Goal: Use online tool/utility: Utilize a website feature to perform a specific function

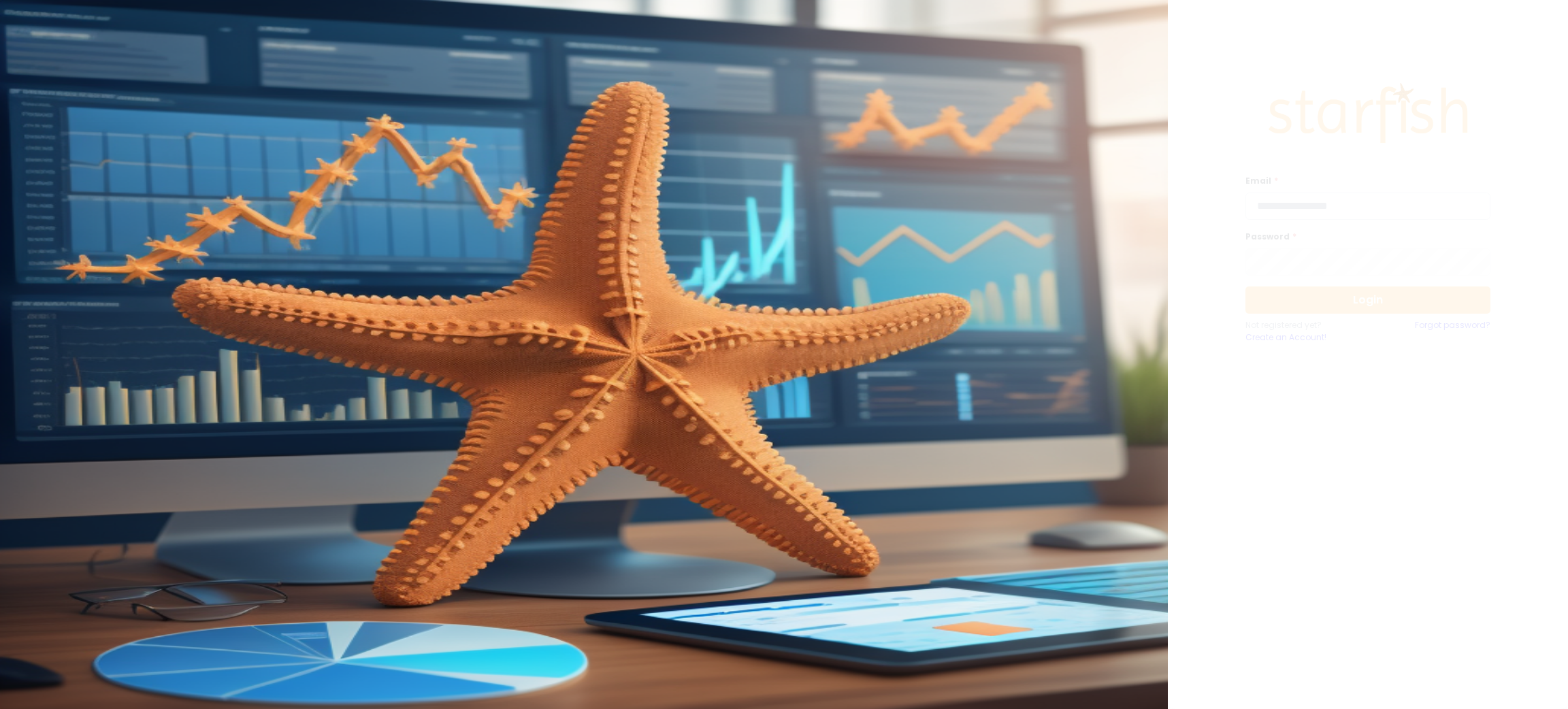
click at [1436, 214] on input "email" at bounding box center [1368, 206] width 245 height 28
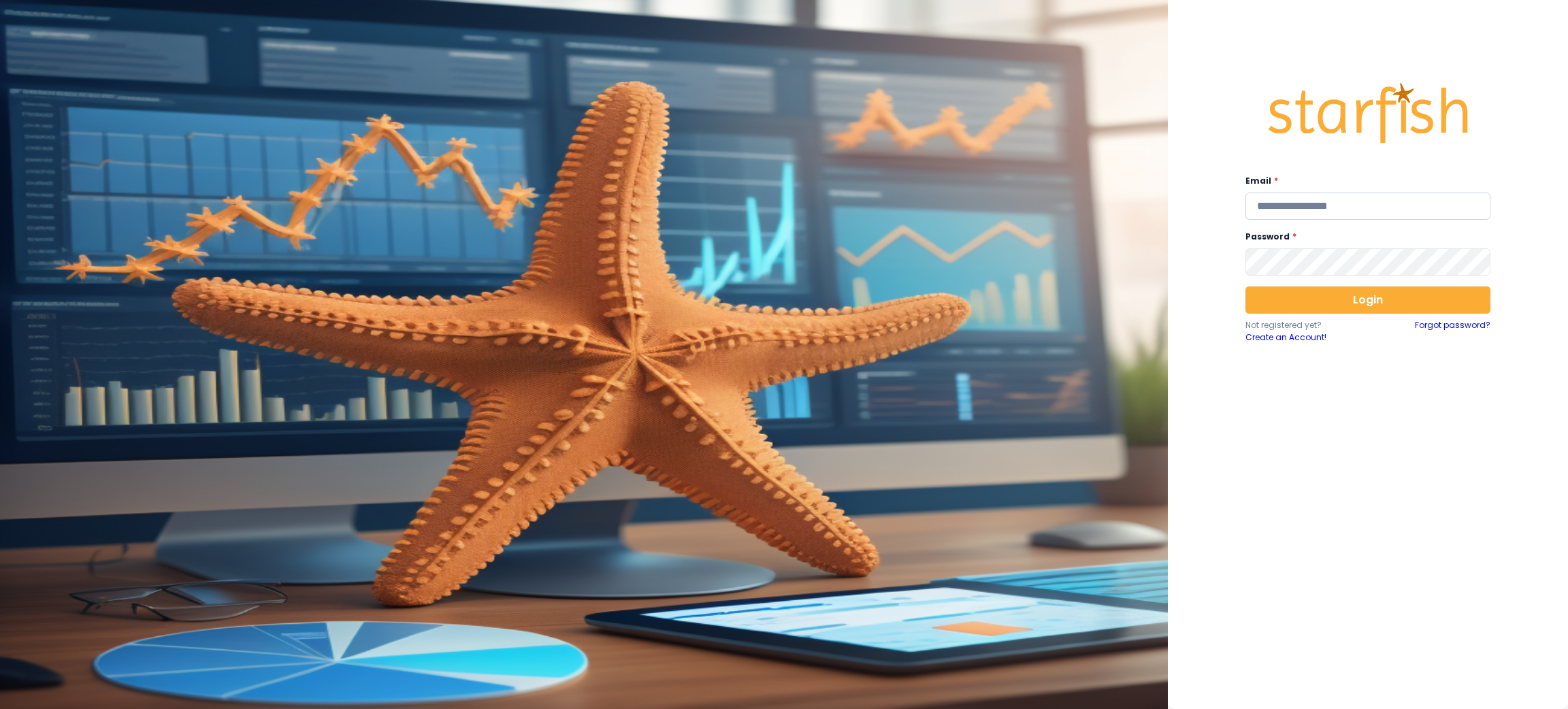
type input "*"
type input "**********"
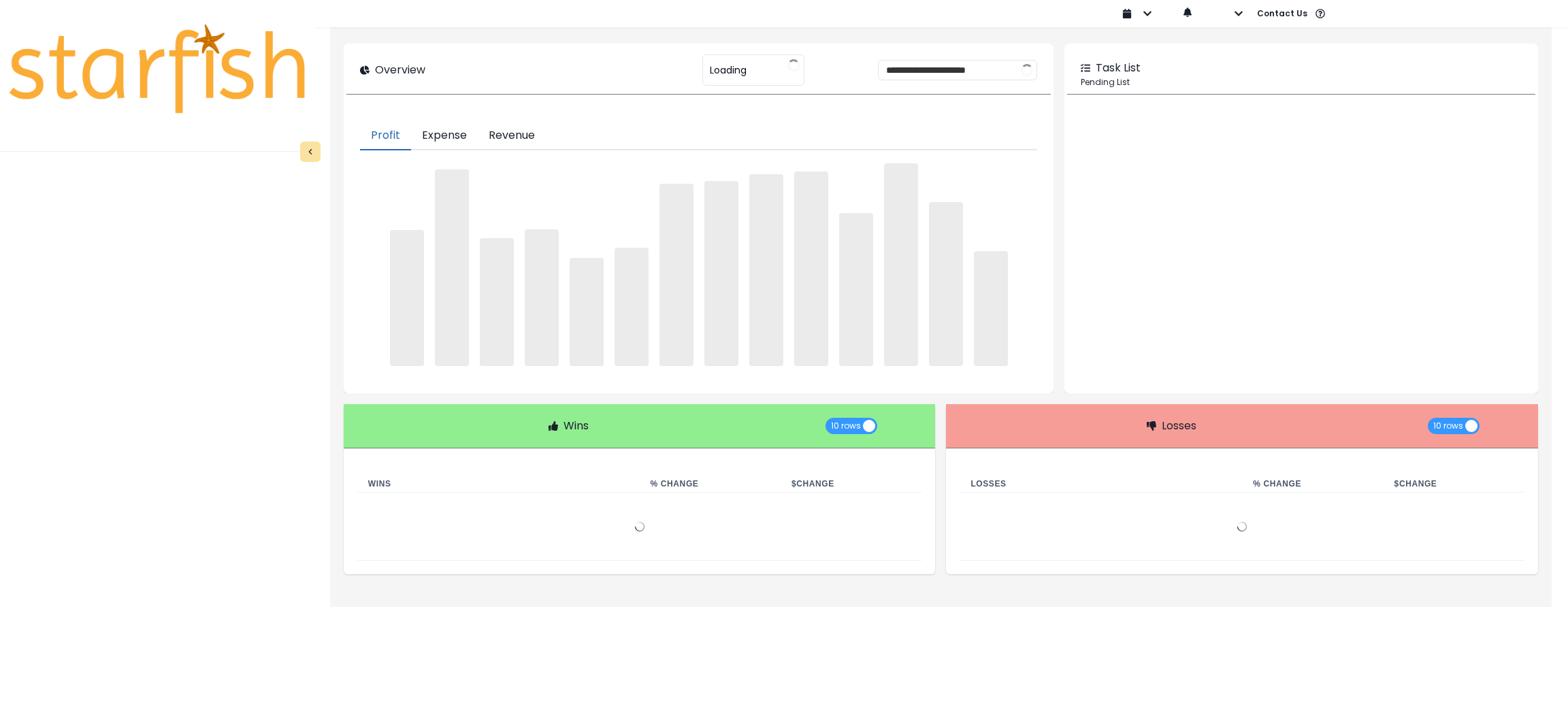
type input "********"
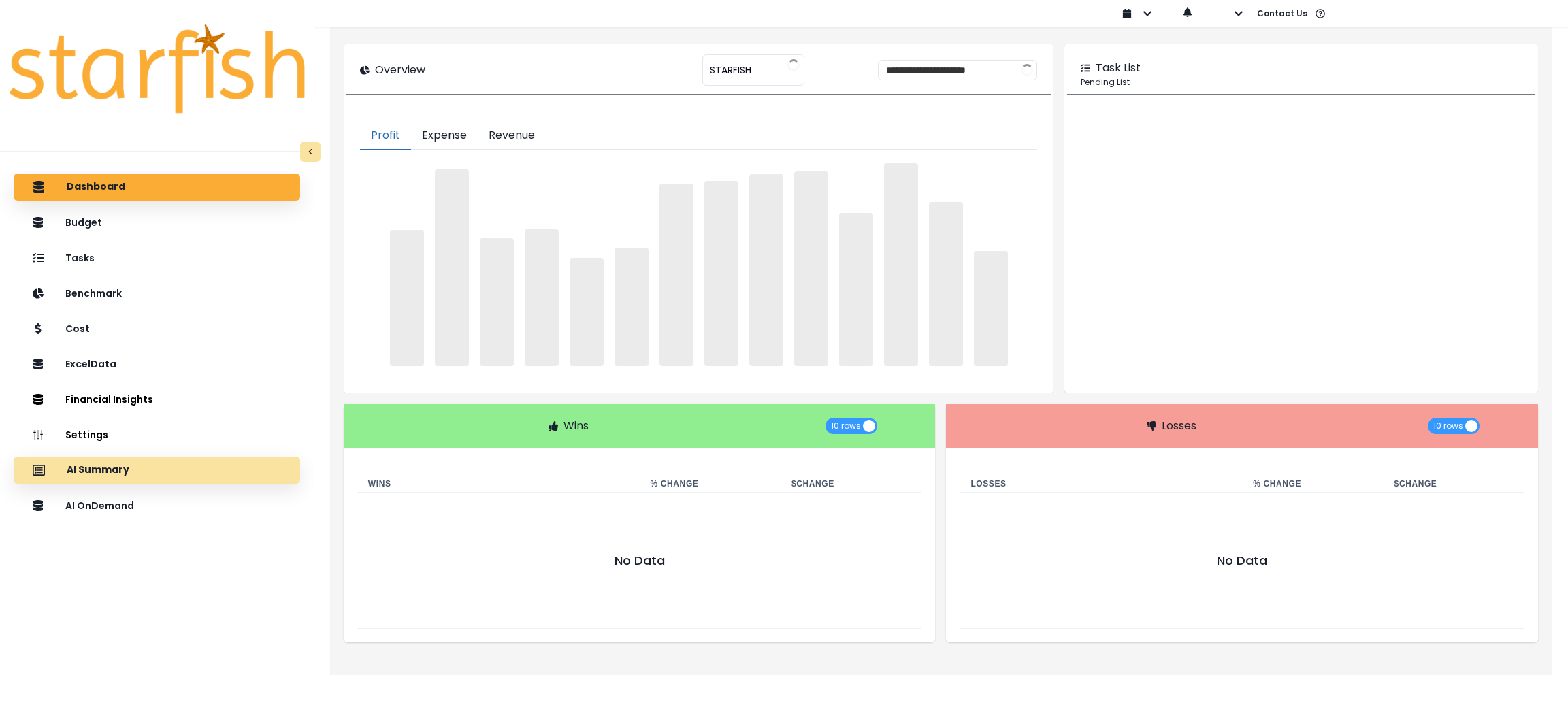
click at [146, 475] on div "AI Summary" at bounding box center [157, 470] width 265 height 29
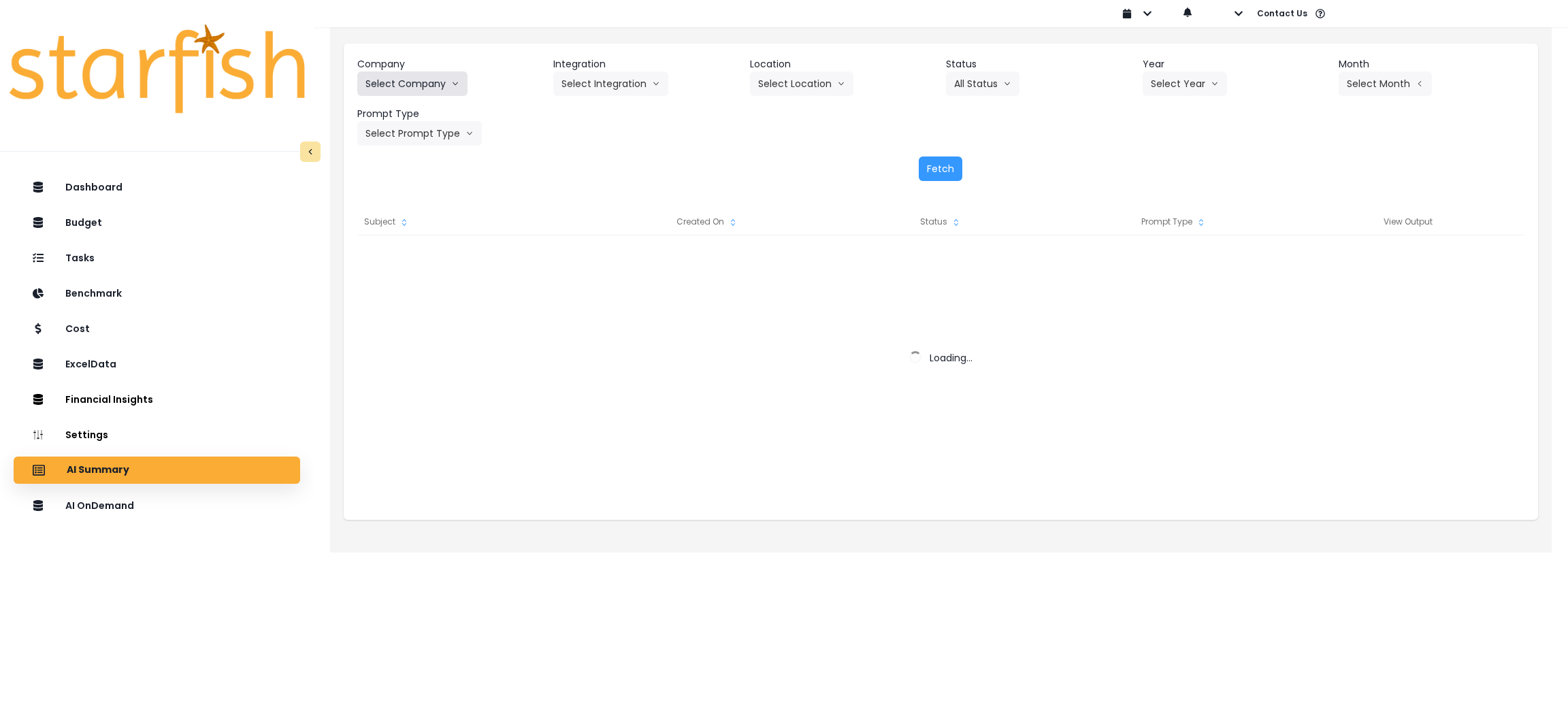
click at [439, 73] on button "Select Company" at bounding box center [413, 84] width 111 height 25
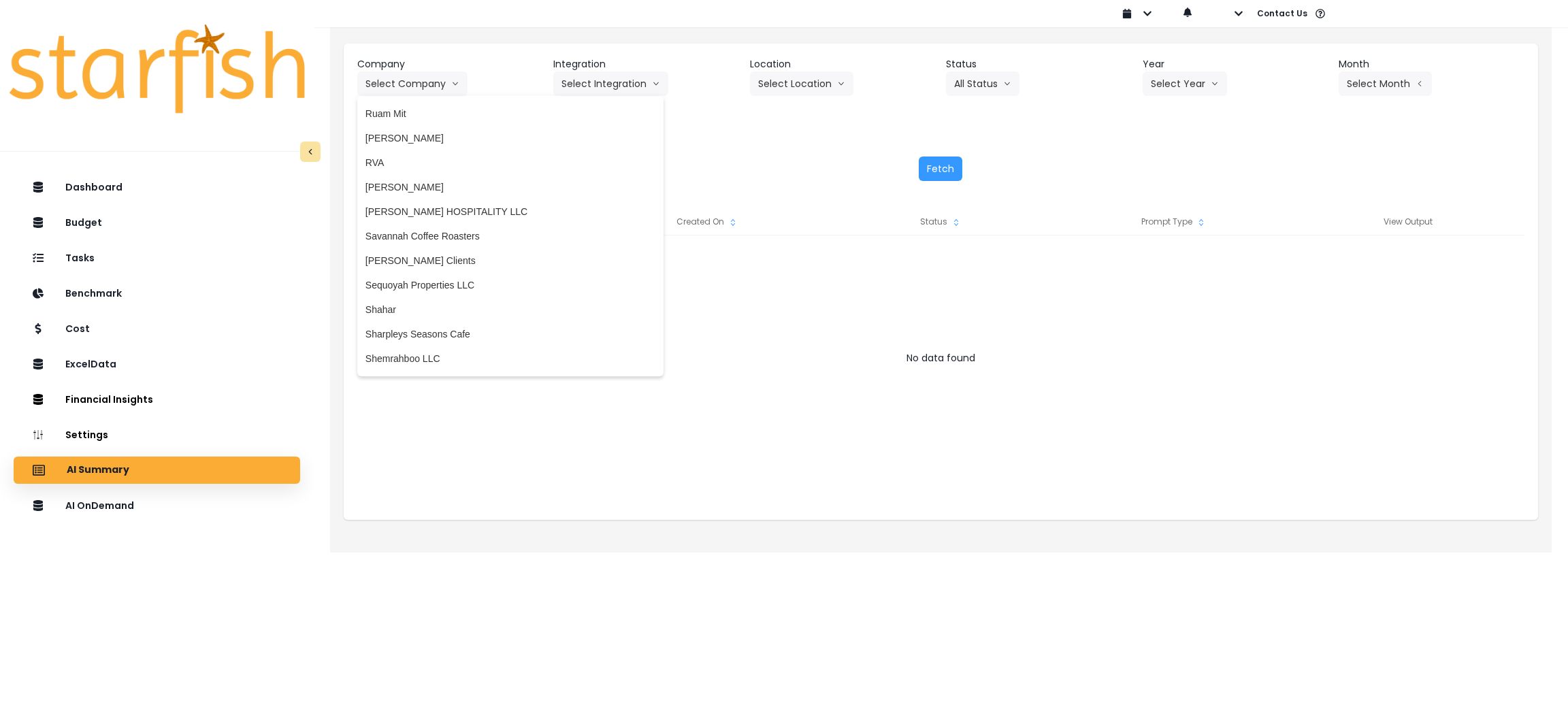
scroll to position [2860, 0]
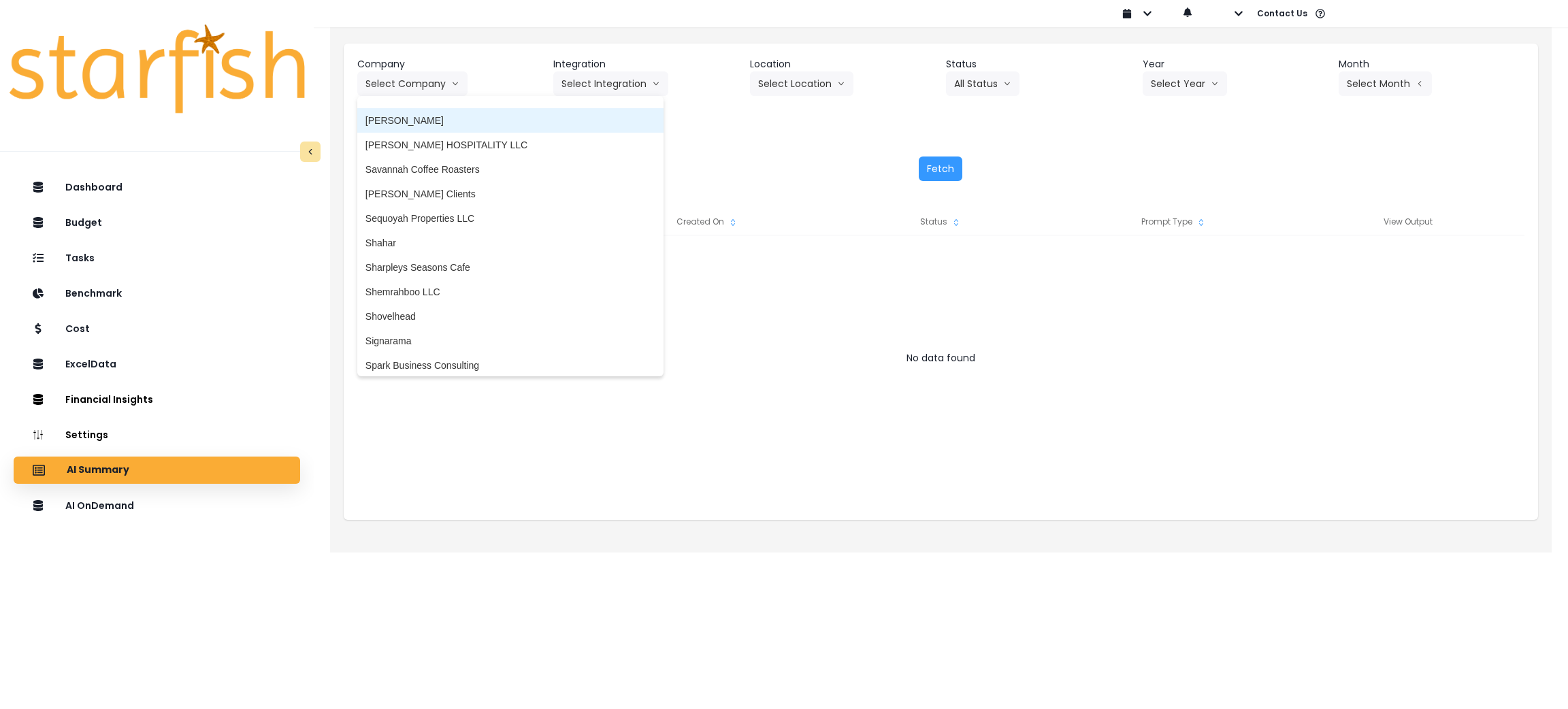
click at [402, 110] on li "[PERSON_NAME]" at bounding box center [510, 120] width 306 height 25
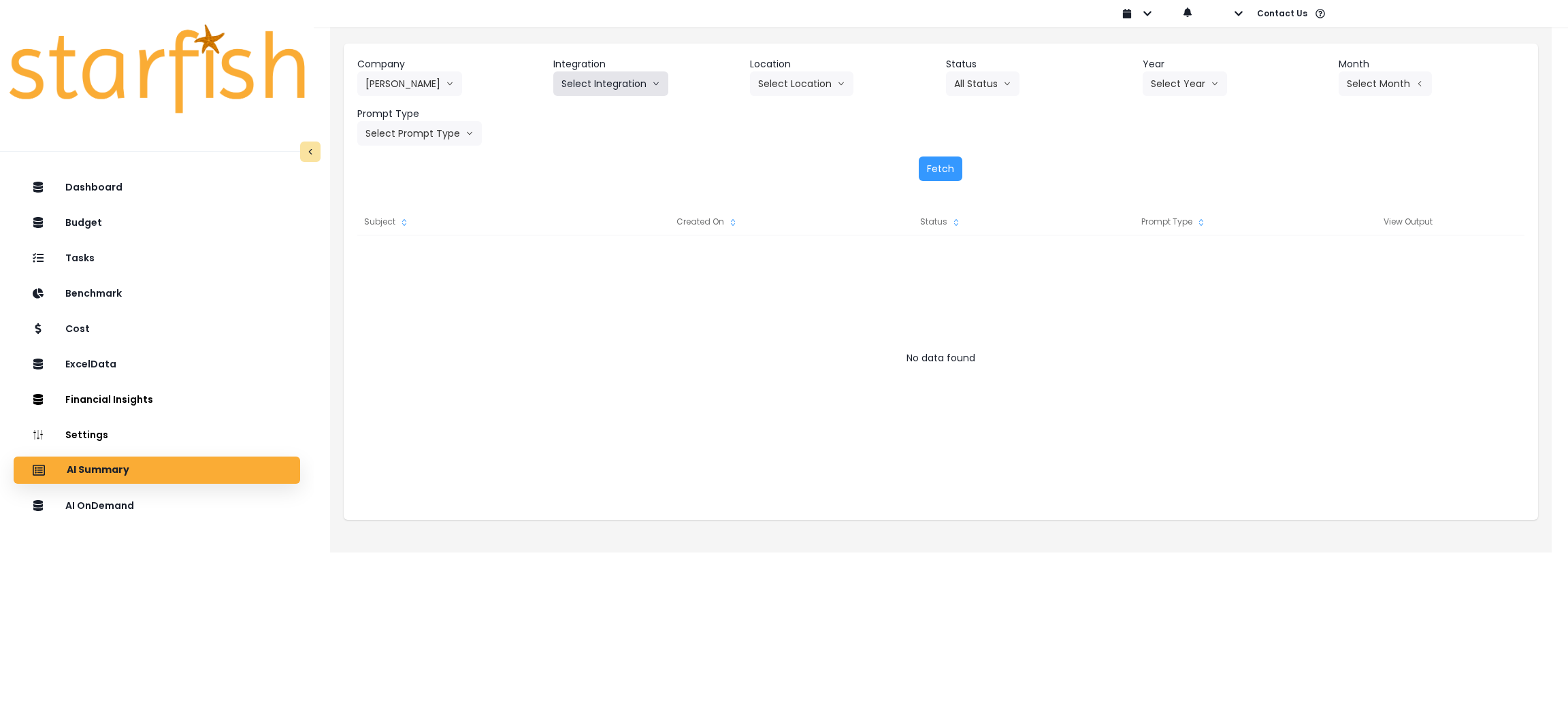
click at [586, 73] on button "Select Integration" at bounding box center [610, 84] width 115 height 25
click at [577, 113] on span "Salernos" at bounding box center [580, 113] width 37 height 13
click at [1169, 81] on button "Select Year" at bounding box center [1185, 84] width 84 height 25
click at [1166, 160] on span "2025" at bounding box center [1162, 161] width 21 height 13
click at [1362, 83] on button "Select Month" at bounding box center [1385, 84] width 93 height 25
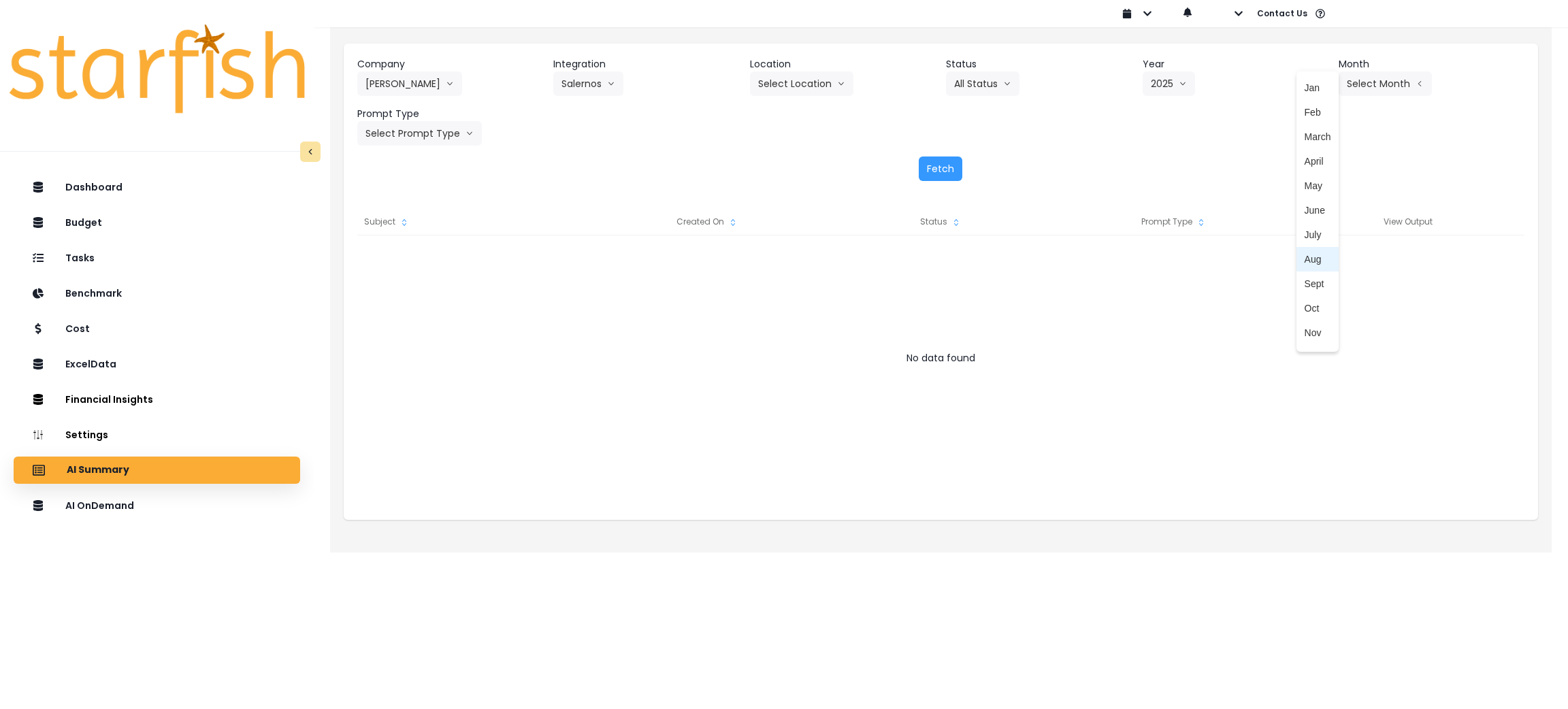
click at [1305, 262] on span "Aug" at bounding box center [1318, 260] width 27 height 13
click at [438, 135] on button "Select Prompt Type" at bounding box center [420, 134] width 125 height 25
click at [412, 253] on span "Monthly Summary" at bounding box center [403, 260] width 77 height 13
click at [937, 165] on button "Fetch" at bounding box center [940, 169] width 44 height 25
click at [839, 77] on icon "arrow down line" at bounding box center [841, 84] width 9 height 13
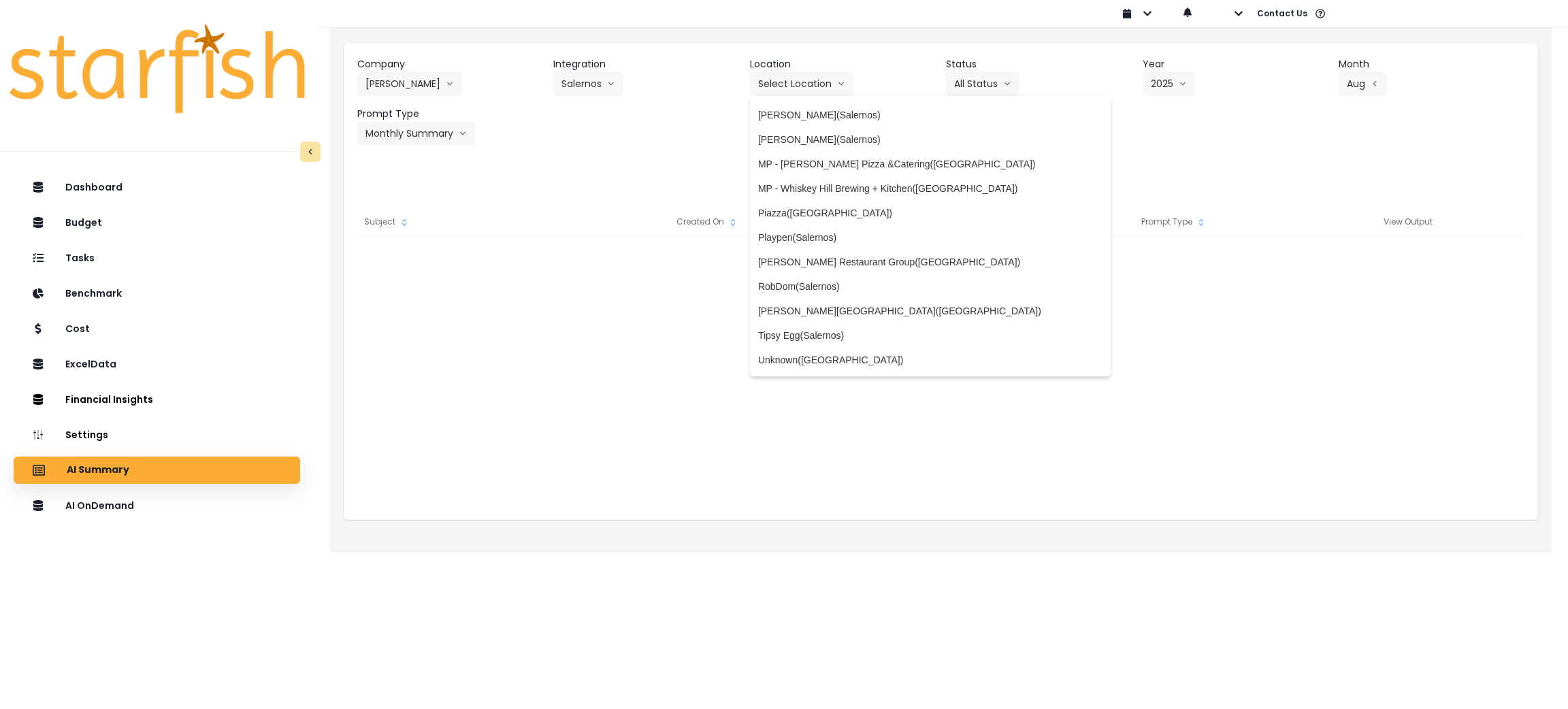
scroll to position [311, 0]
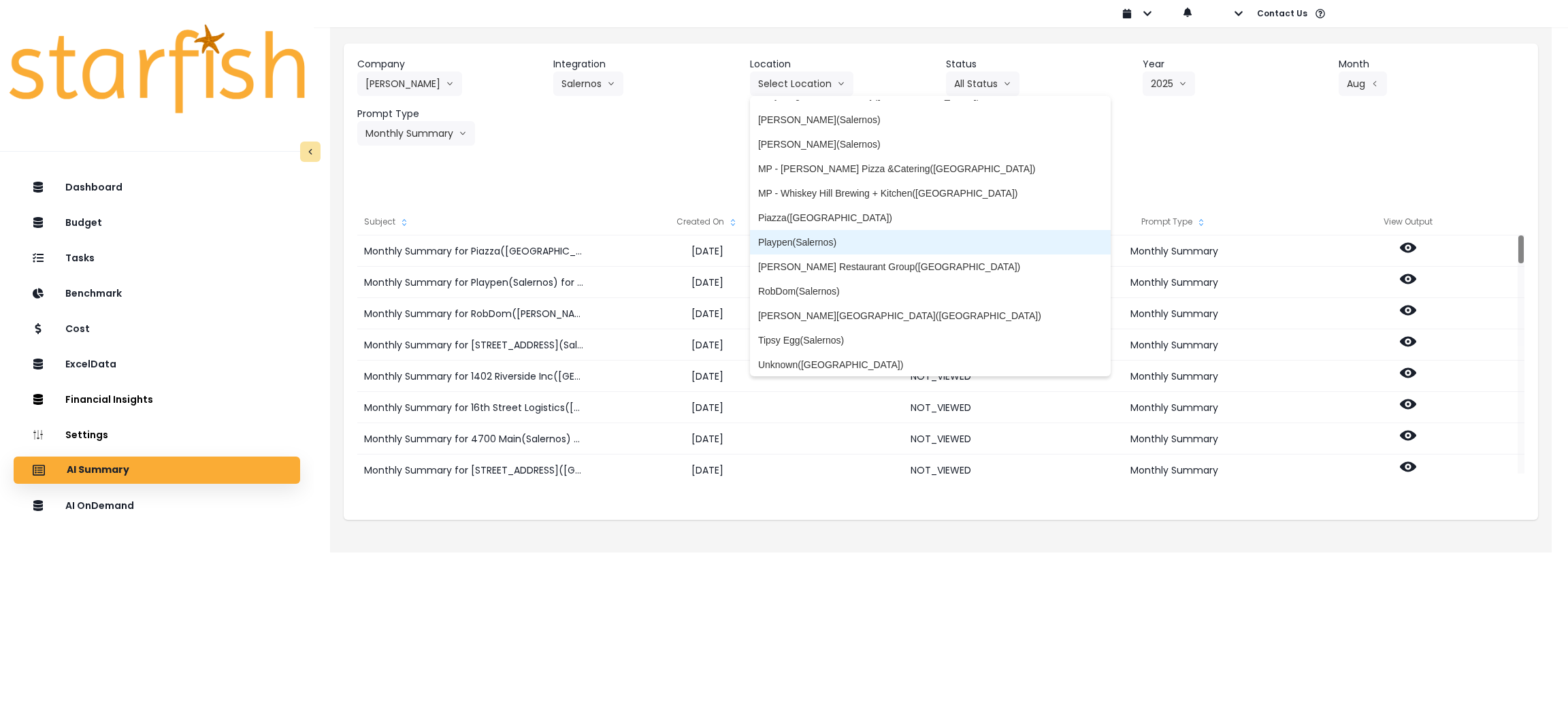
click at [797, 239] on span "Playpen(Salernos)" at bounding box center [931, 242] width 345 height 13
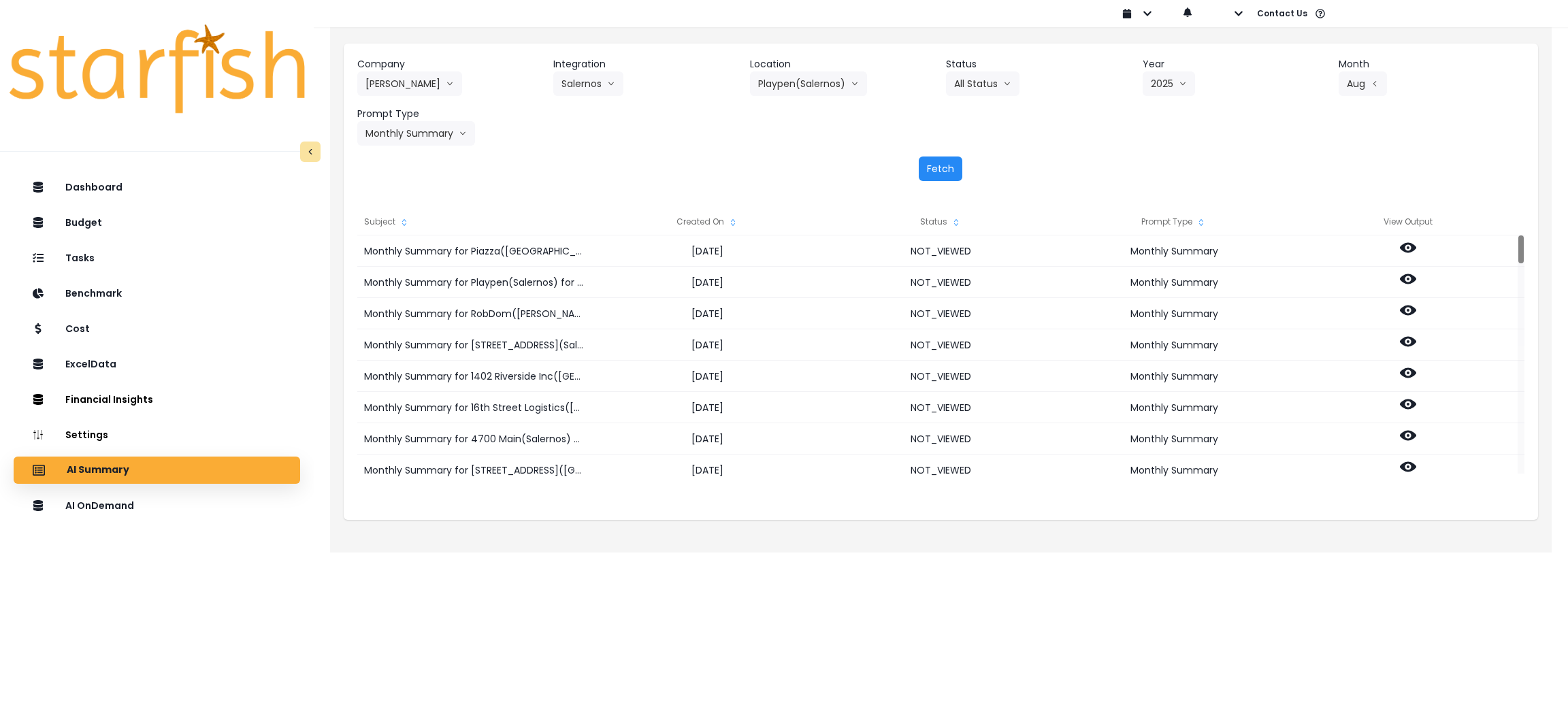
click at [945, 159] on button "Fetch" at bounding box center [940, 169] width 44 height 25
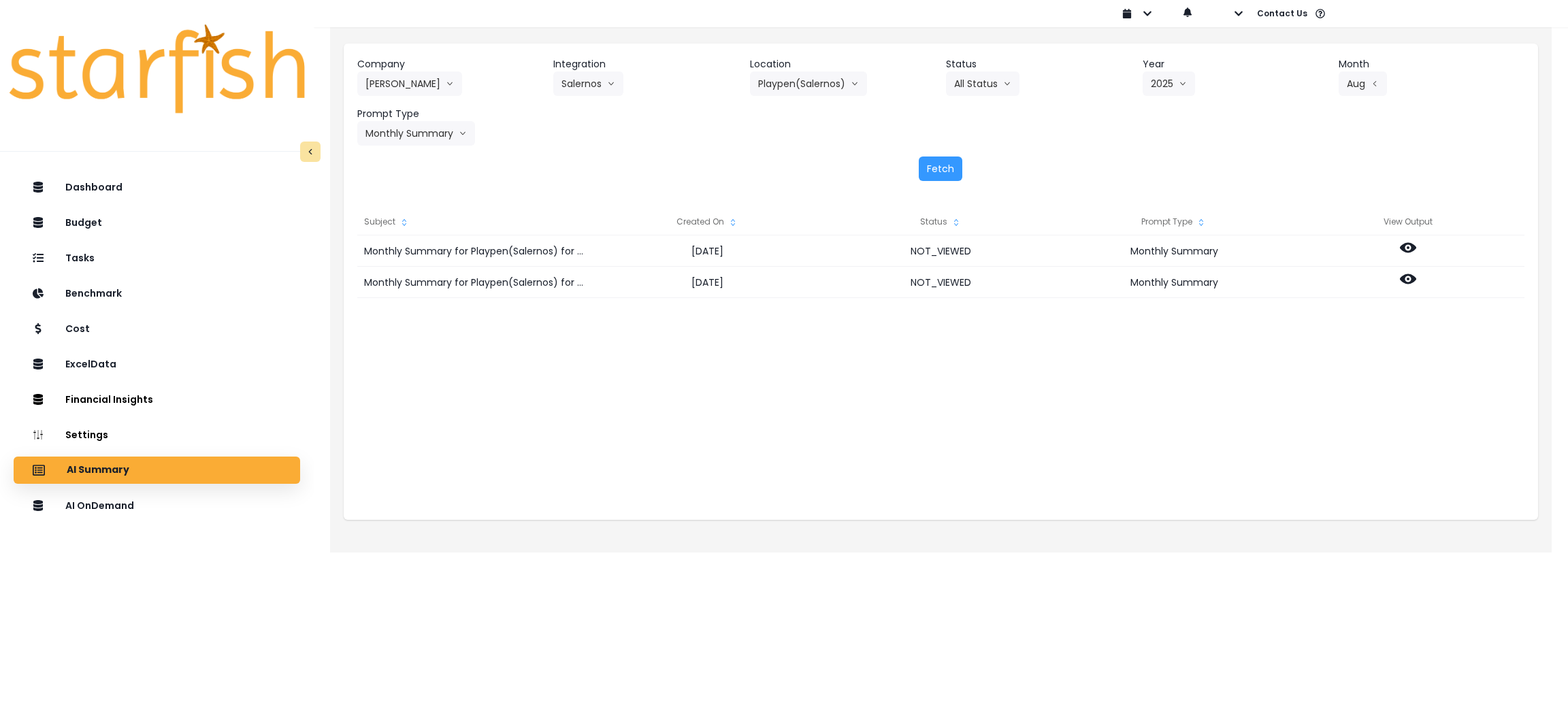
click at [1095, 156] on div "Fetch" at bounding box center [941, 169] width 1167 height 25
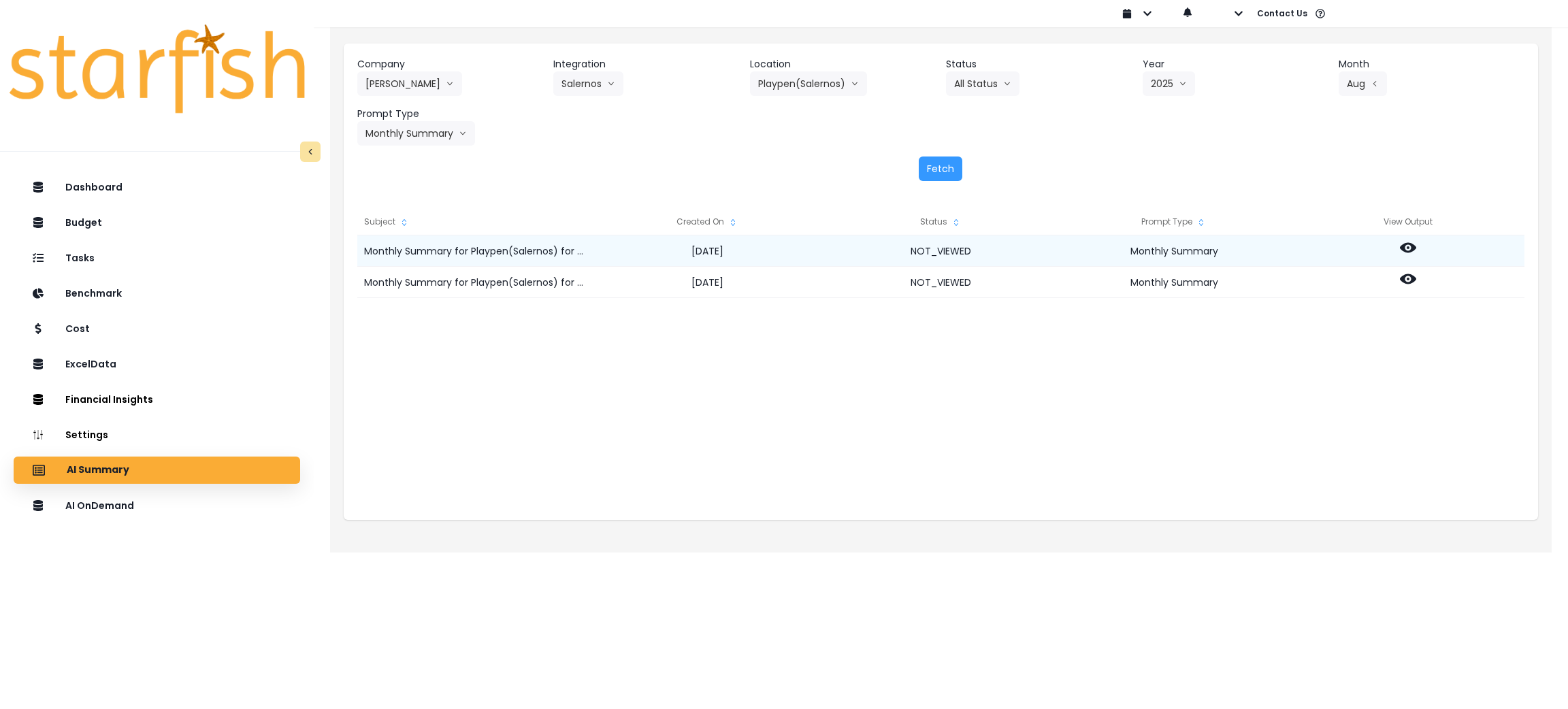
click at [1408, 241] on icon at bounding box center [1408, 247] width 16 height 16
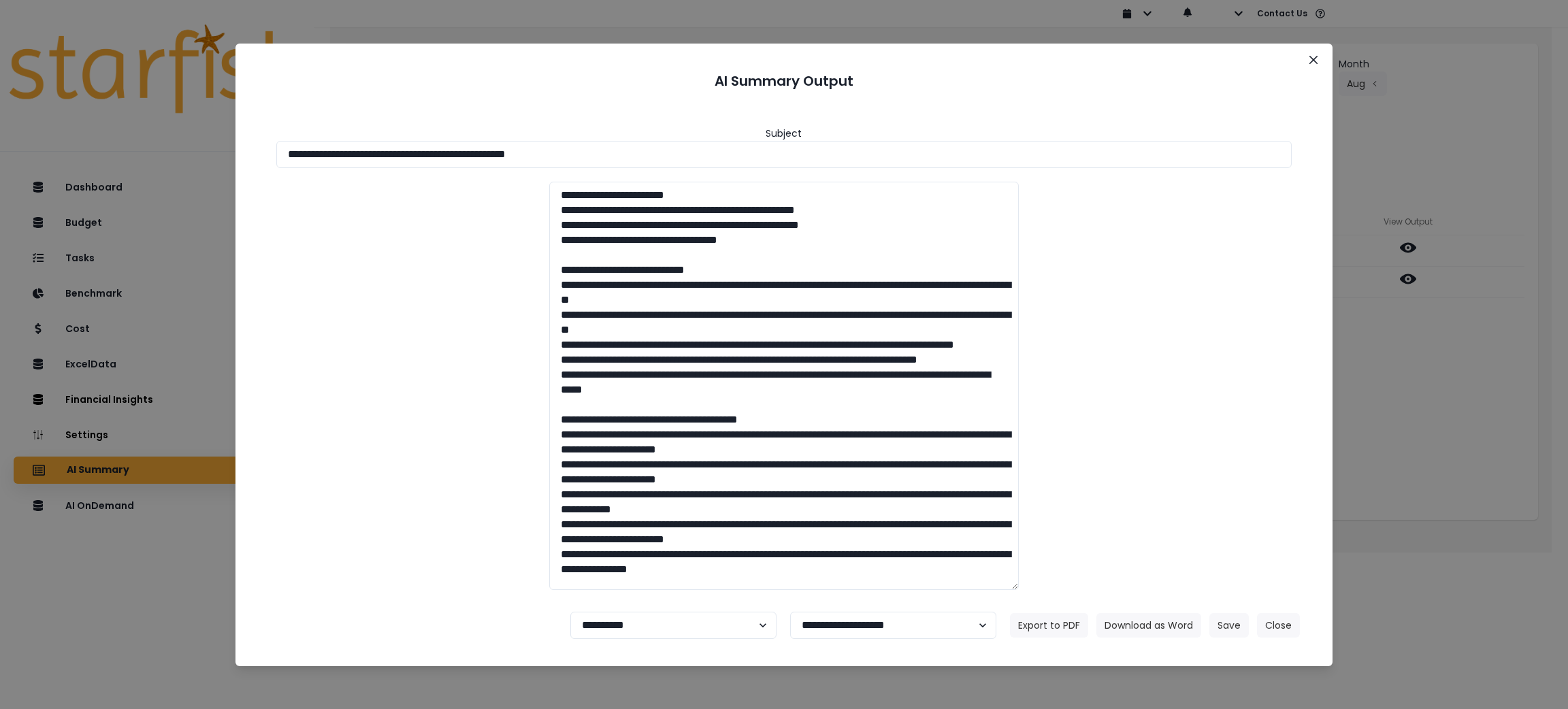
drag, startPoint x: 746, startPoint y: 143, endPoint x: 0, endPoint y: 149, distance: 746.0
click at [0, 149] on div "**********" at bounding box center [784, 354] width 1568 height 709
click at [1142, 618] on button "Download as Word" at bounding box center [1148, 626] width 105 height 25
drag, startPoint x: 1521, startPoint y: 484, endPoint x: 1427, endPoint y: 309, distance: 198.6
click at [1521, 484] on div "**********" at bounding box center [784, 354] width 1568 height 709
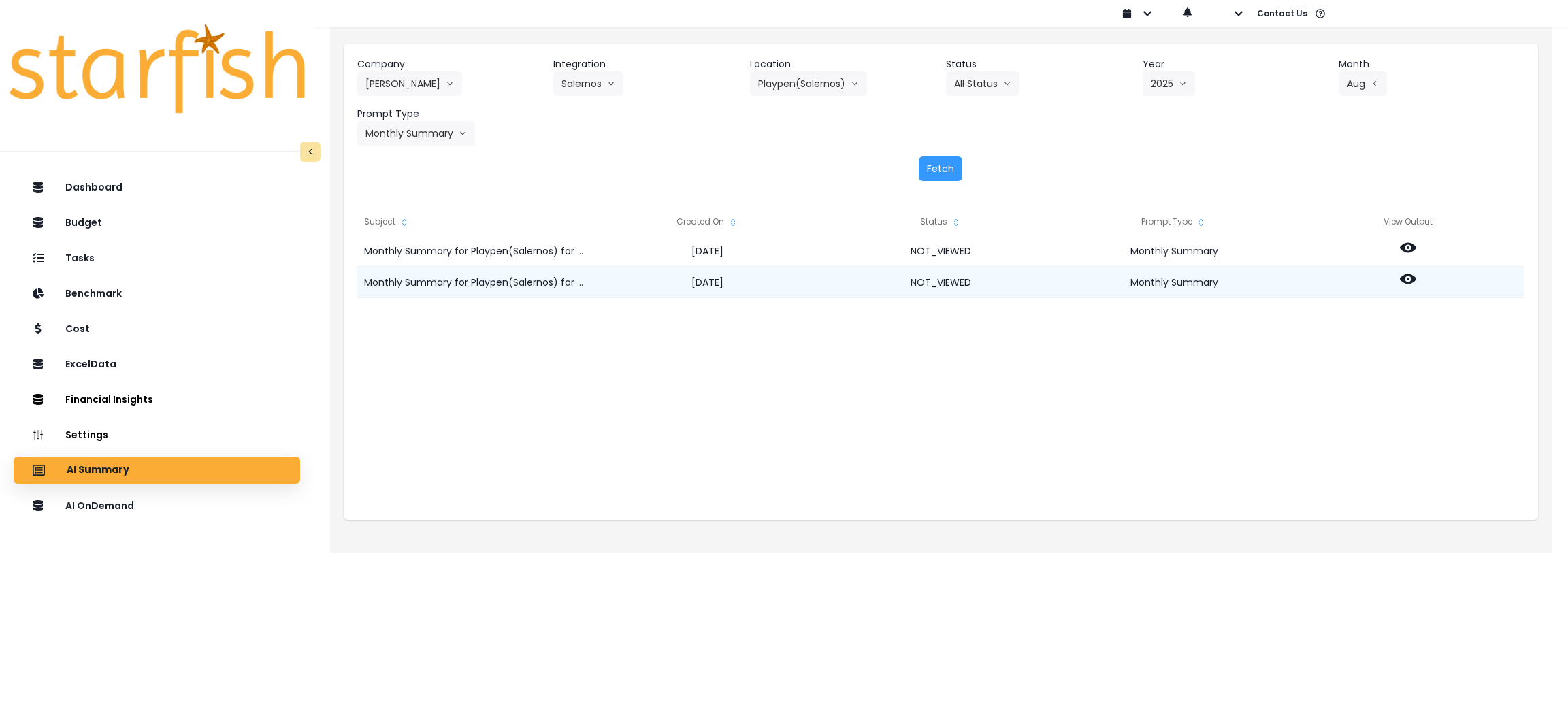
click at [1404, 280] on icon at bounding box center [1408, 280] width 16 height 10
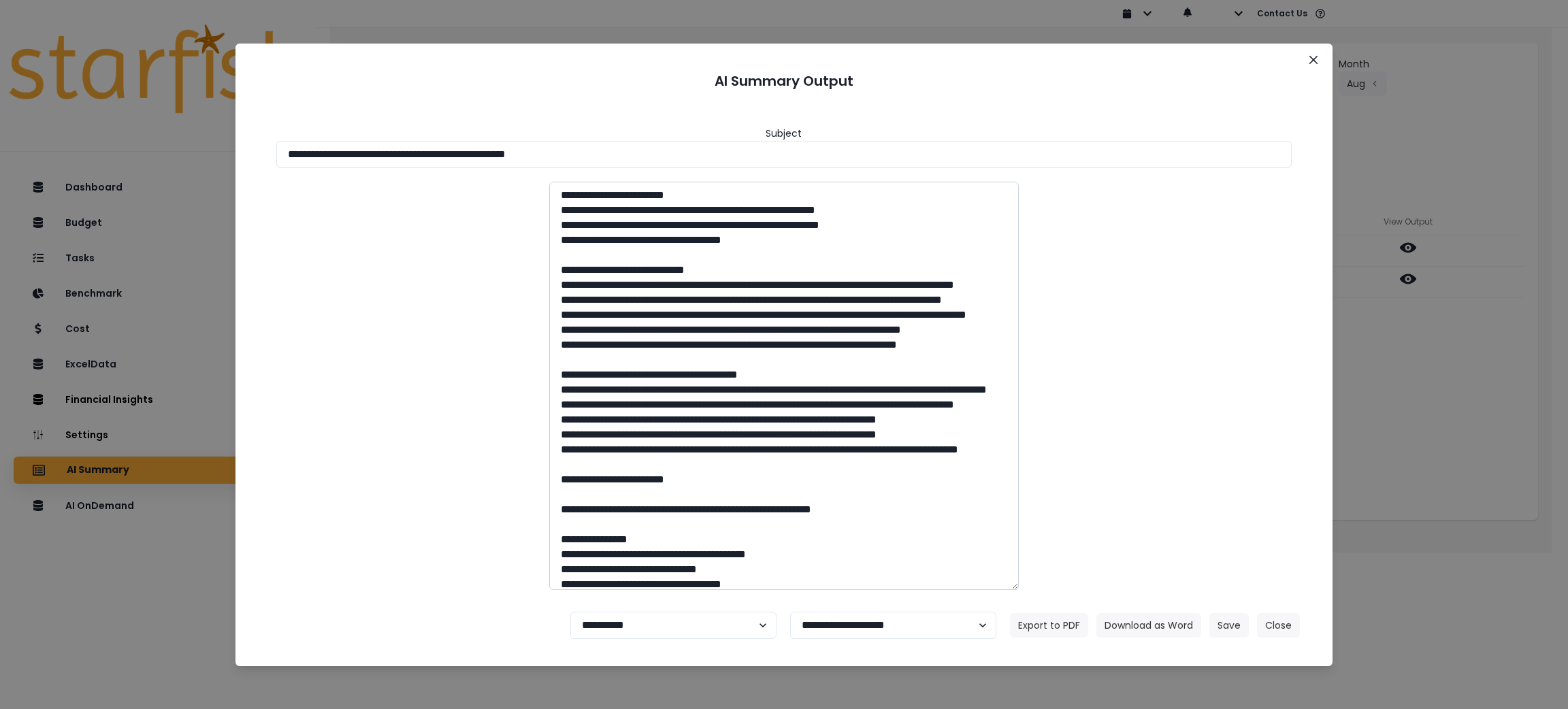
drag, startPoint x: 644, startPoint y: 149, endPoint x: 726, endPoint y: 395, distance: 259.3
click at [10, 128] on div "**********" at bounding box center [784, 354] width 1568 height 709
click at [1151, 616] on button "Download as Word" at bounding box center [1148, 626] width 105 height 25
click at [1417, 612] on div "**********" at bounding box center [784, 354] width 1568 height 709
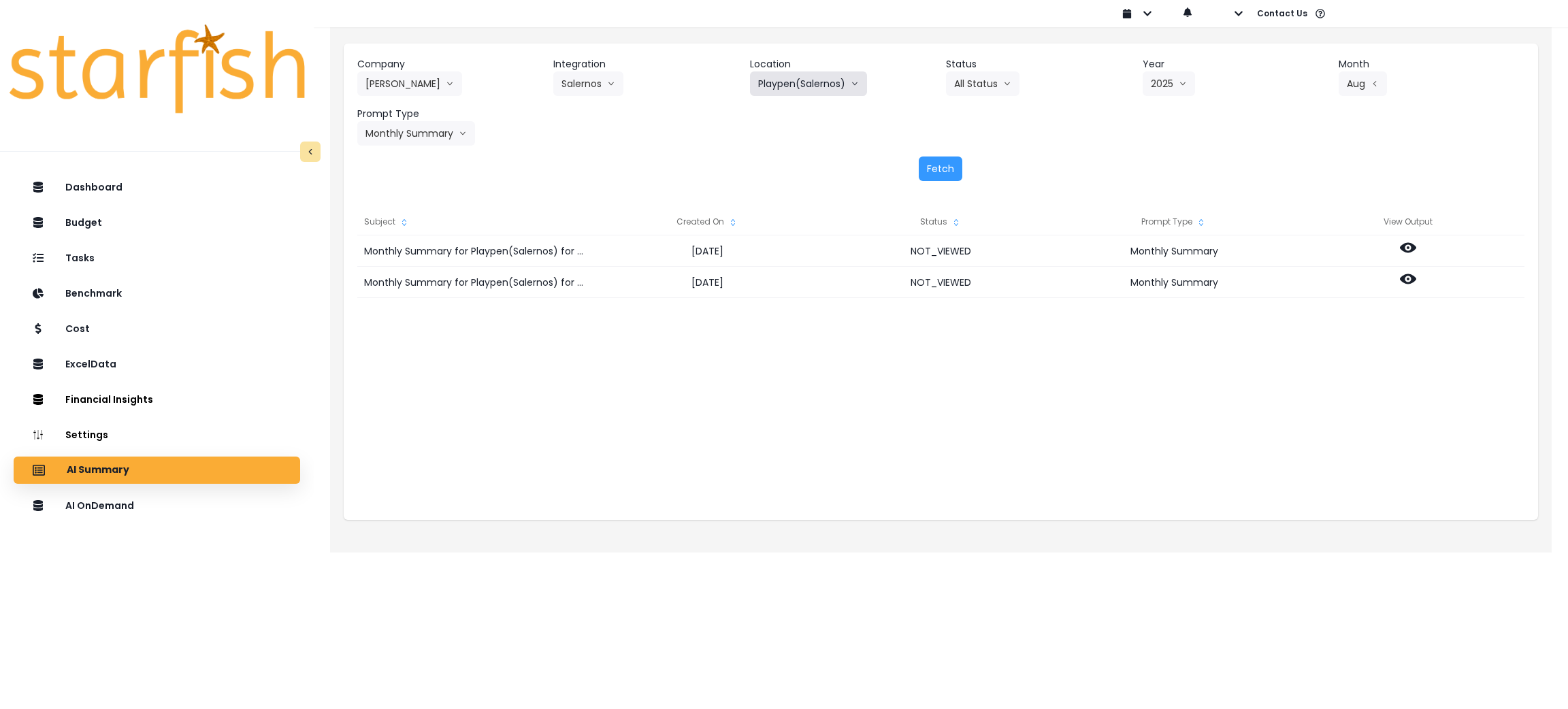
click at [794, 87] on button "Playpen(Salernos)" at bounding box center [808, 84] width 117 height 25
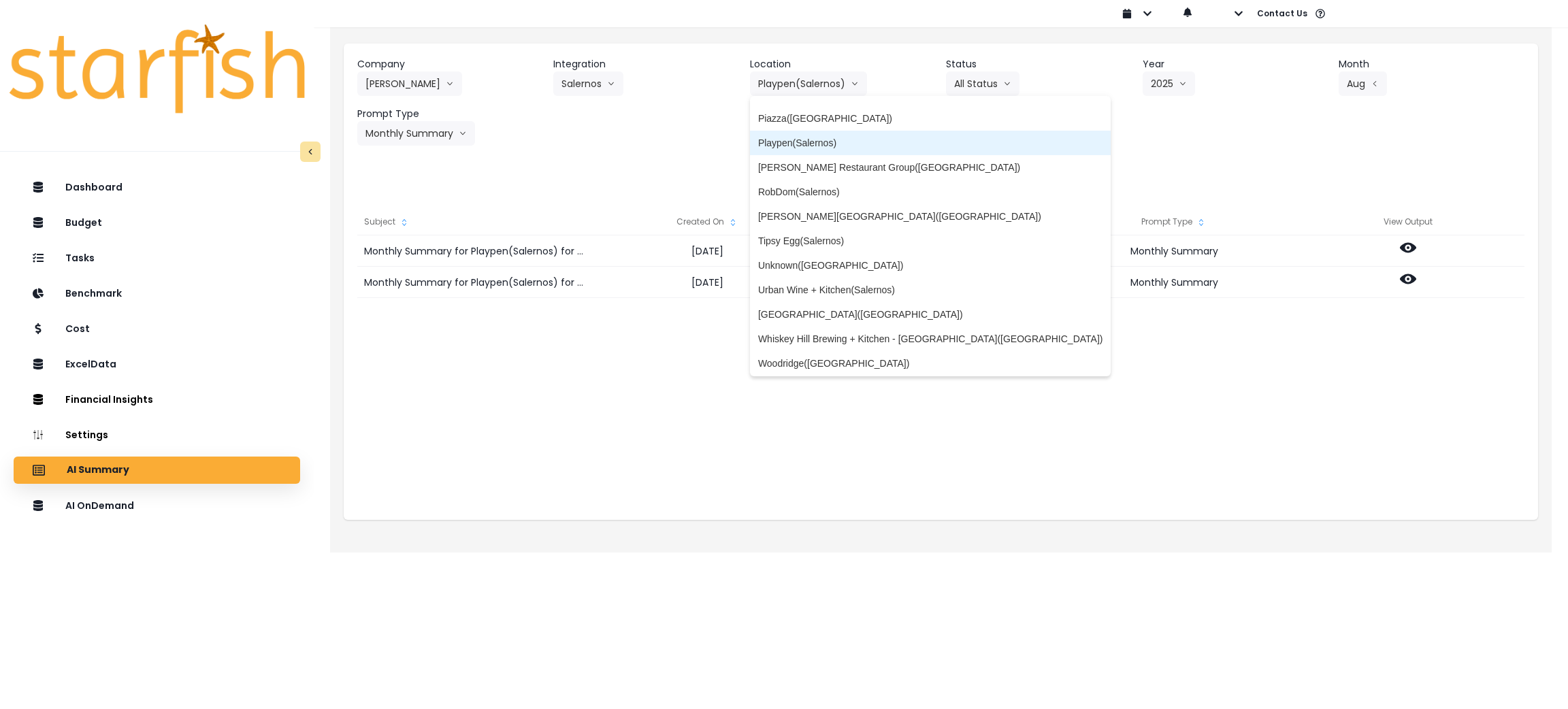
scroll to position [413, 0]
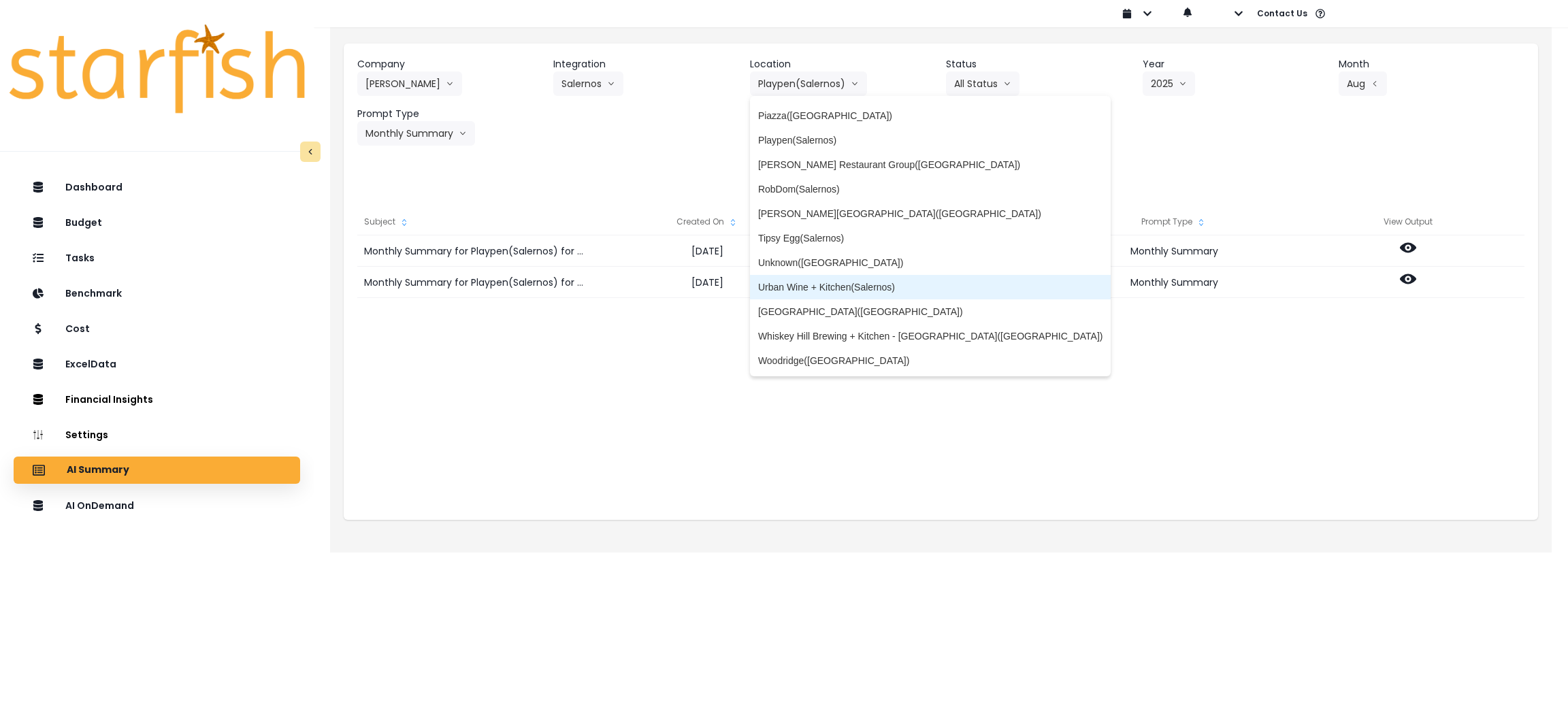
click at [875, 284] on span "Urban Wine + Kitchen(Salernos)" at bounding box center [931, 287] width 345 height 13
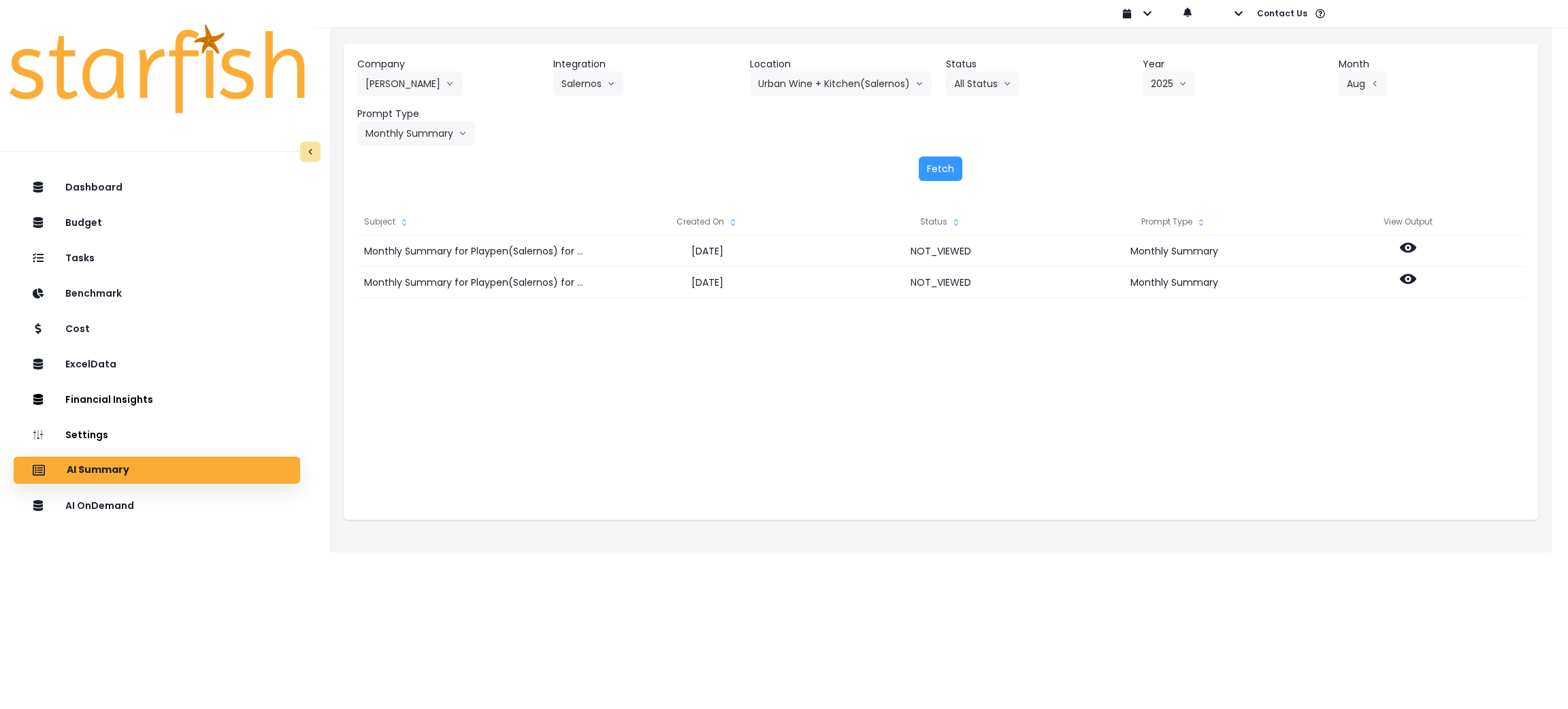
click at [939, 151] on div "Company [PERSON_NAME] 86 Costs Asti Bagel Cafe Balance Grille Bald Ginger Bar B…" at bounding box center [940, 119] width 1194 height 151
click at [942, 165] on button "Fetch" at bounding box center [940, 169] width 44 height 25
click at [956, 406] on div "Monthly Summary for Urban Wine + Kitchen([GEOGRAPHIC_DATA]) for [DATE] [DATE] N…" at bounding box center [941, 371] width 1167 height 272
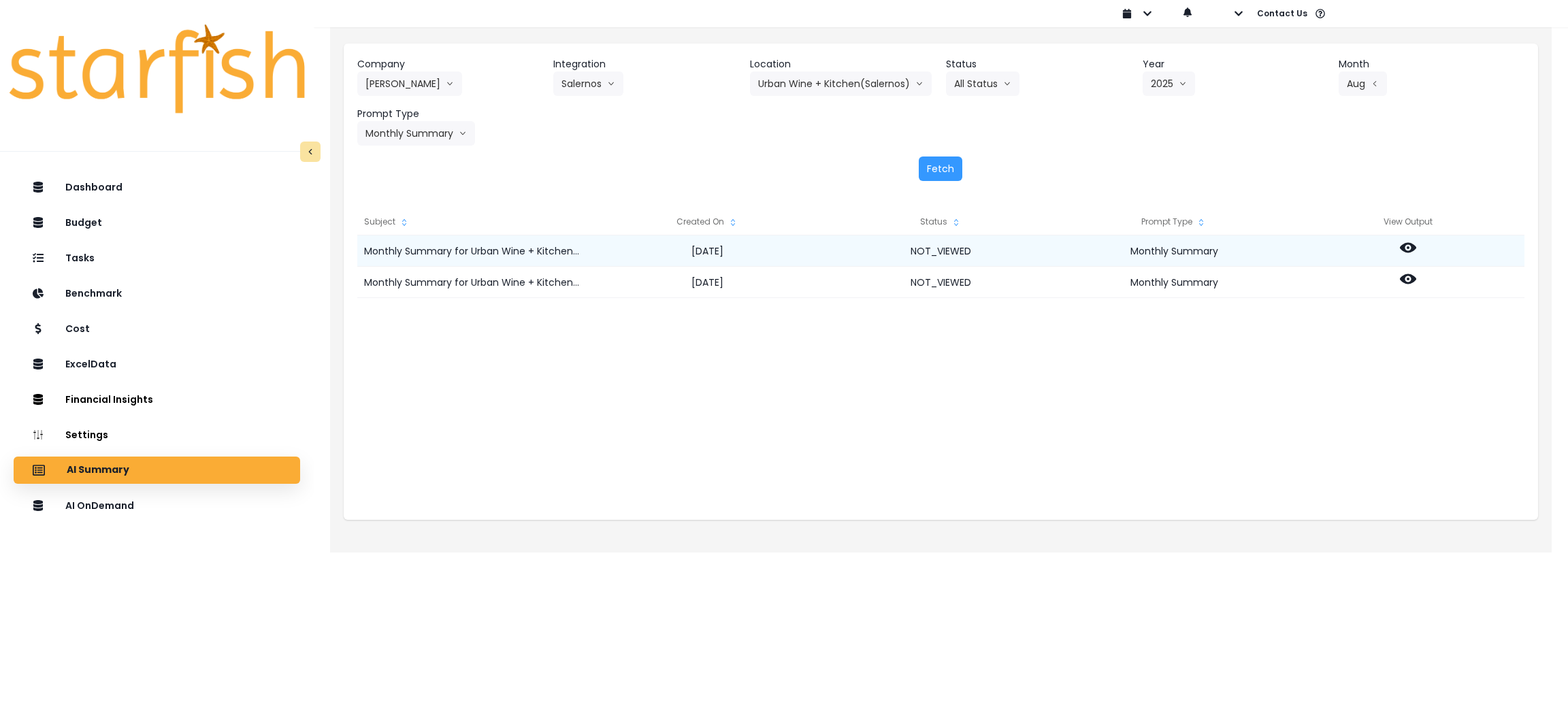
click at [1402, 248] on icon at bounding box center [1408, 248] width 16 height 10
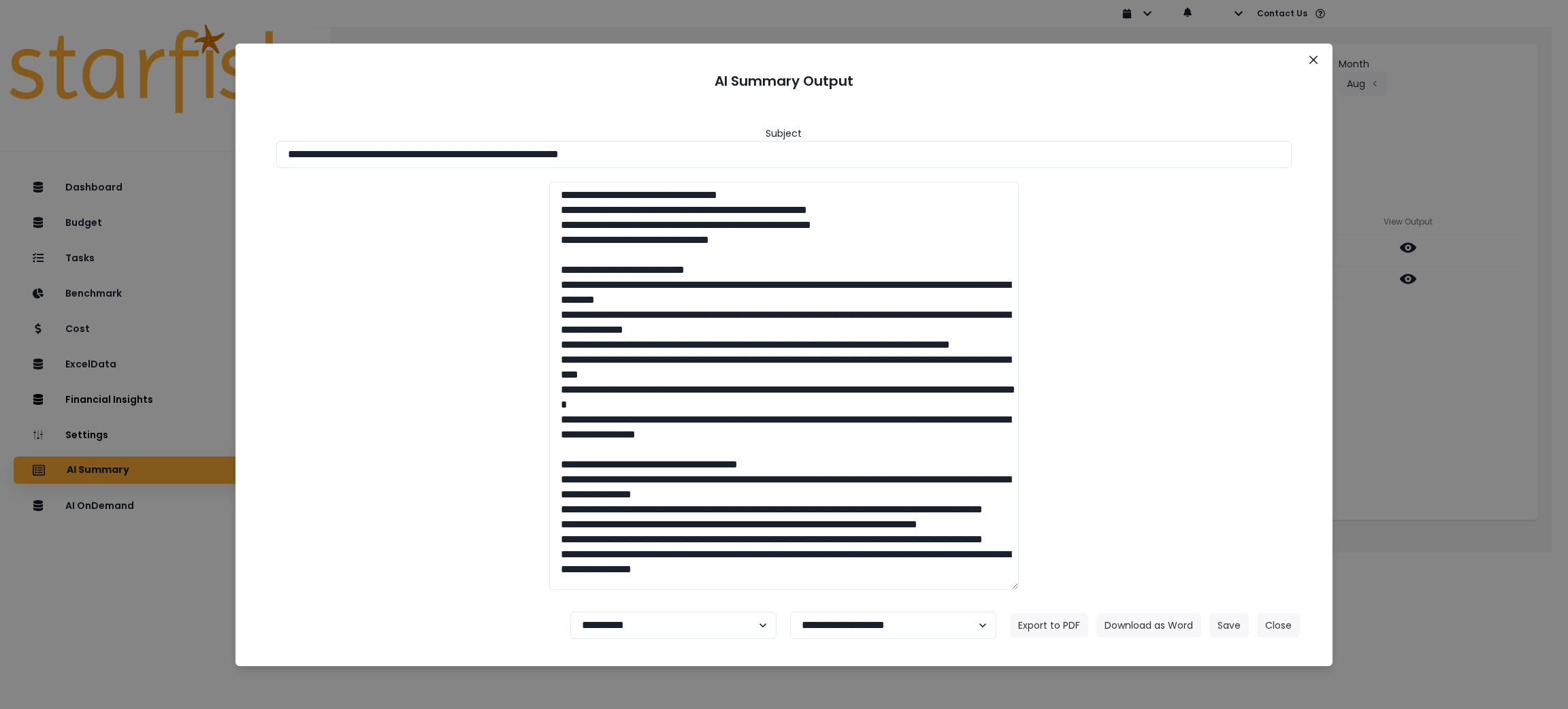
drag, startPoint x: 731, startPoint y: 156, endPoint x: 236, endPoint y: 229, distance: 500.4
click at [0, 162] on div "**********" at bounding box center [784, 354] width 1568 height 709
click at [1149, 636] on button "Download as Word" at bounding box center [1148, 626] width 105 height 25
drag, startPoint x: 1450, startPoint y: 436, endPoint x: 1450, endPoint y: 427, distance: 9.0
click at [1450, 436] on div "**********" at bounding box center [784, 354] width 1568 height 709
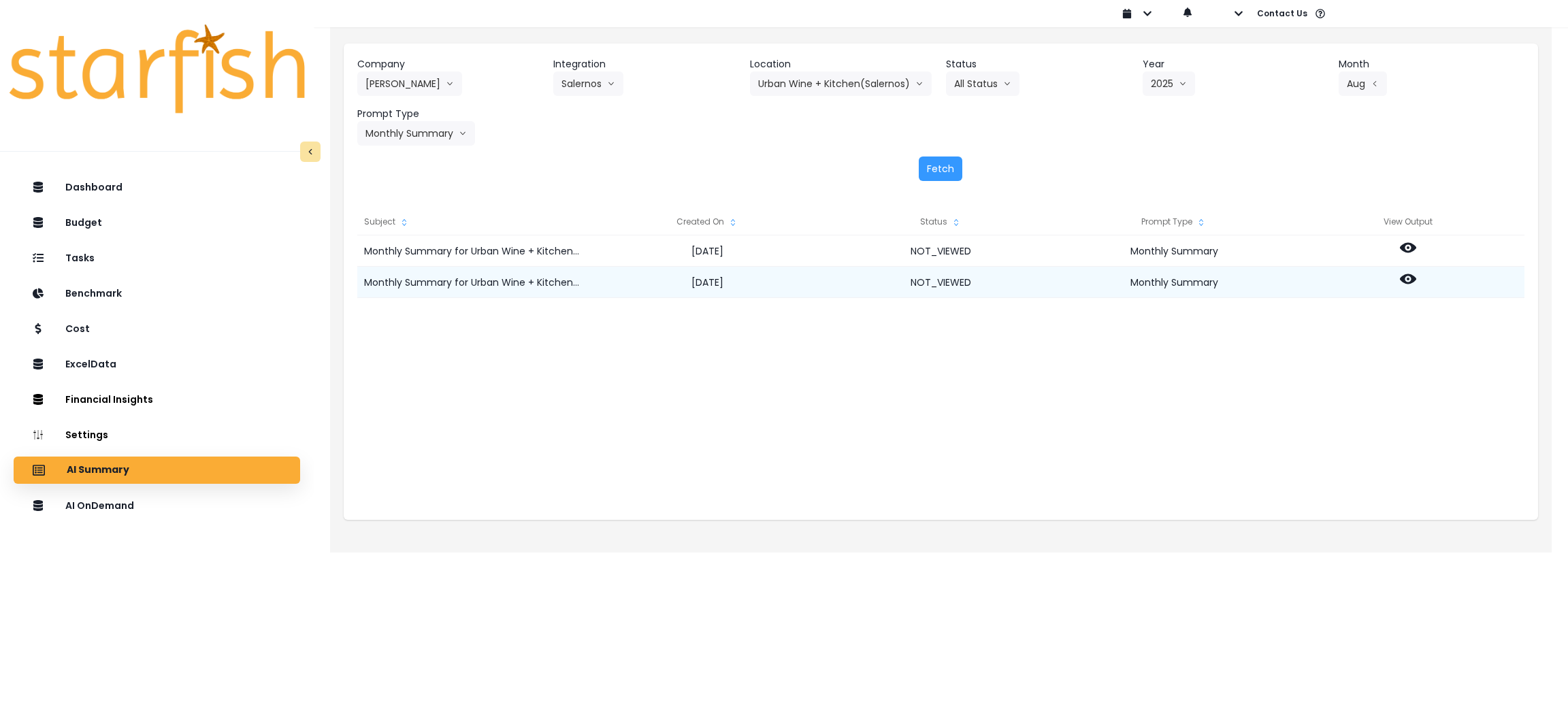
click at [1410, 280] on icon at bounding box center [1408, 279] width 16 height 16
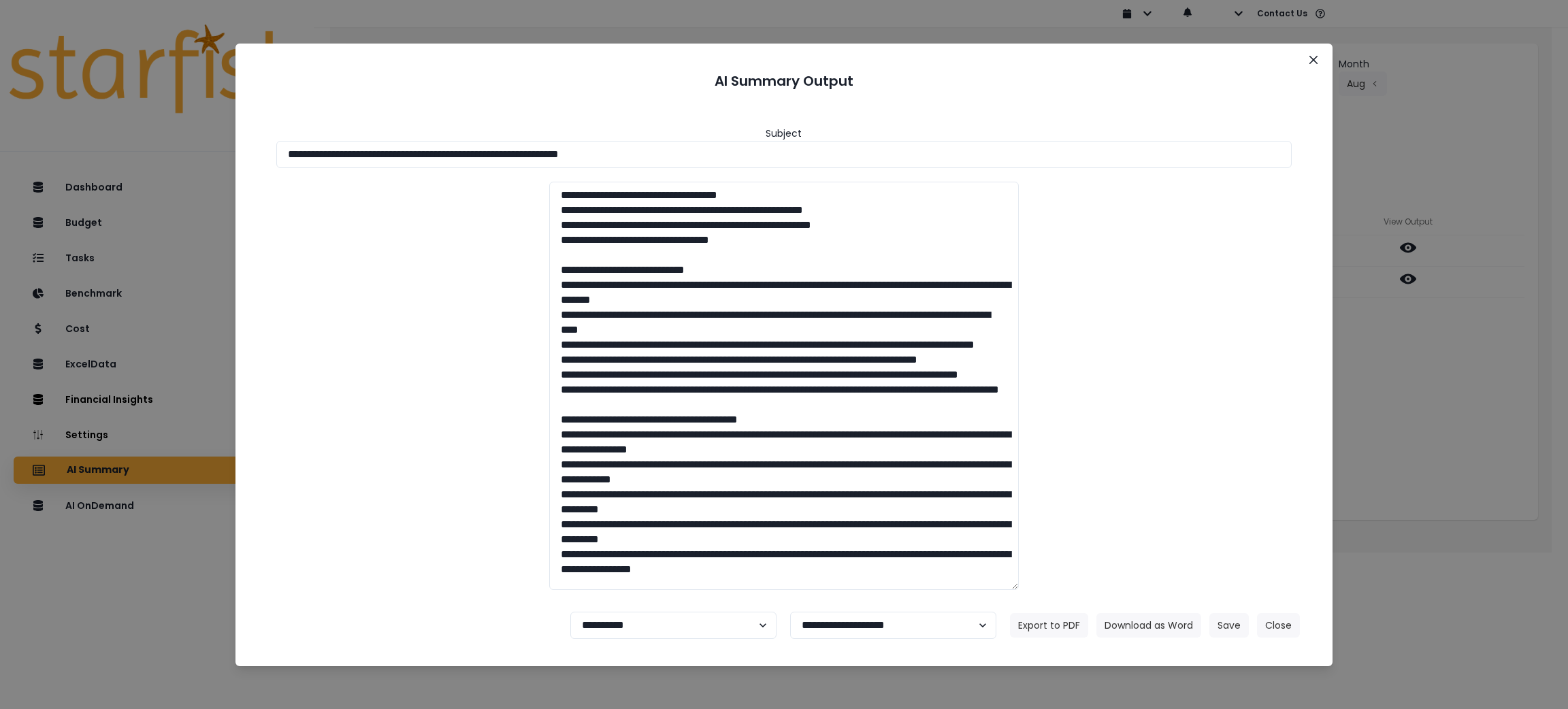
drag, startPoint x: 740, startPoint y: 154, endPoint x: 44, endPoint y: 110, distance: 697.4
click at [44, 110] on div "**********" at bounding box center [784, 354] width 1568 height 709
click at [1146, 629] on button "Download as Word" at bounding box center [1148, 626] width 105 height 25
click at [1287, 624] on button "Close" at bounding box center [1278, 626] width 43 height 25
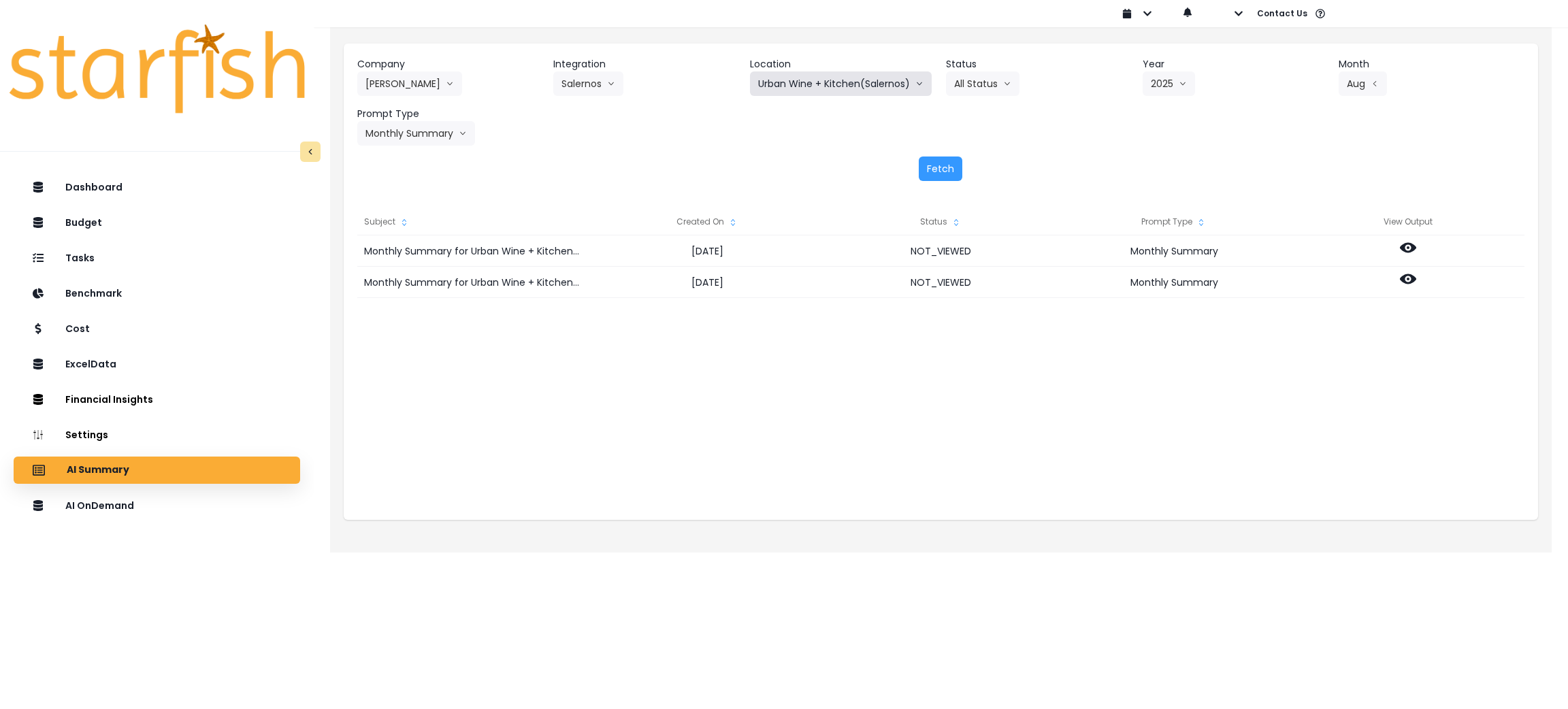
click at [819, 73] on button "Urban Wine + Kitchen(Salernos)" at bounding box center [840, 84] width 182 height 25
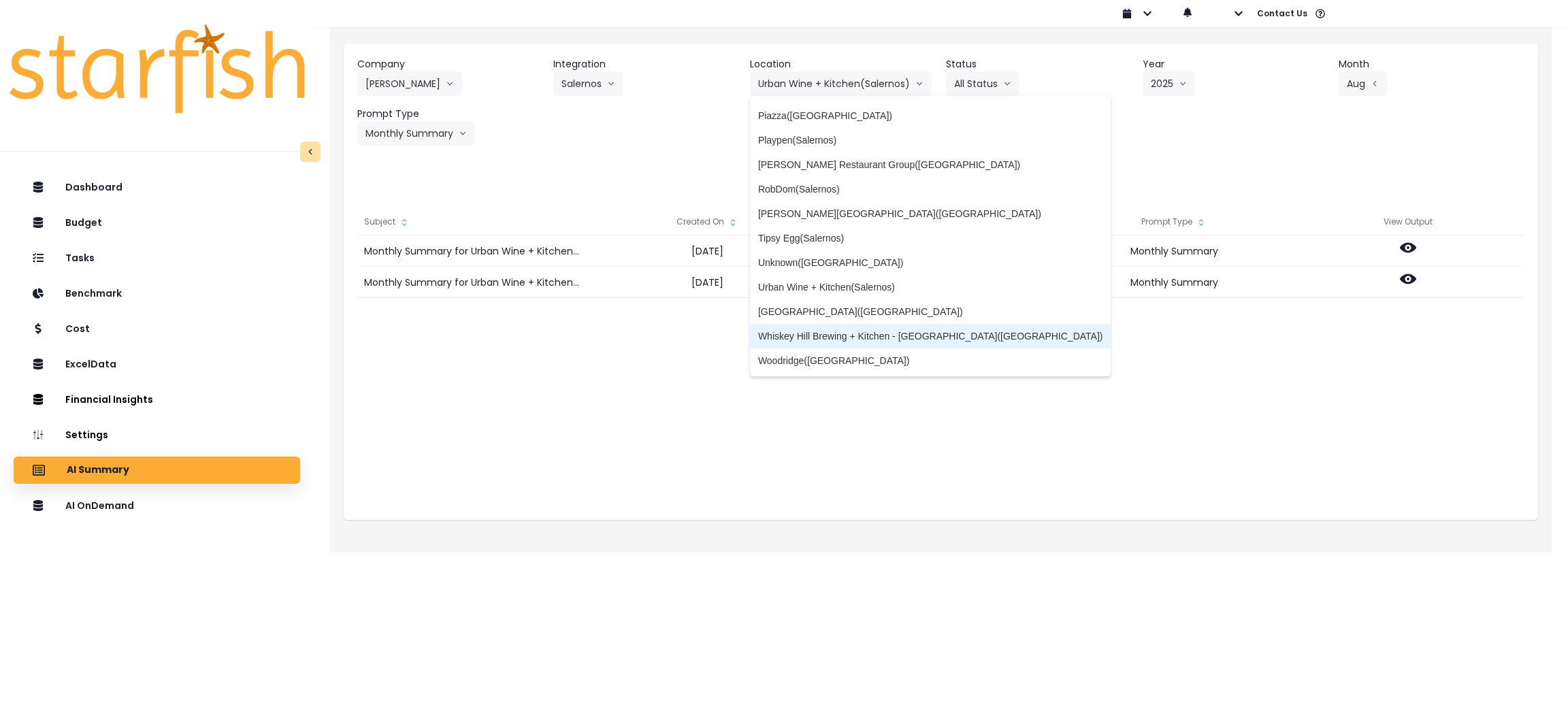
click at [831, 334] on span "Whiskey Hill Brewing + Kitchen - [GEOGRAPHIC_DATA]([GEOGRAPHIC_DATA])" at bounding box center [931, 336] width 345 height 13
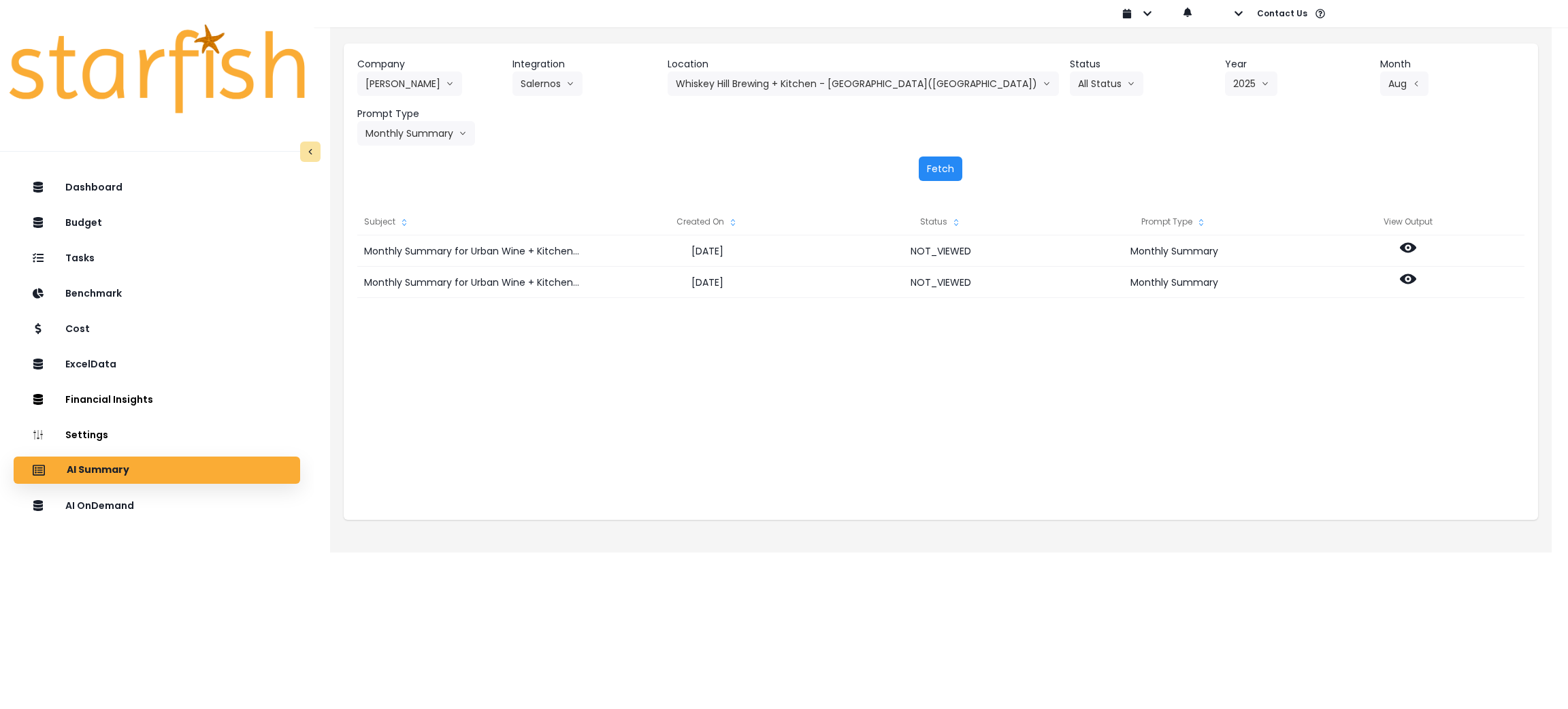
click at [933, 171] on button "Fetch" at bounding box center [940, 169] width 44 height 25
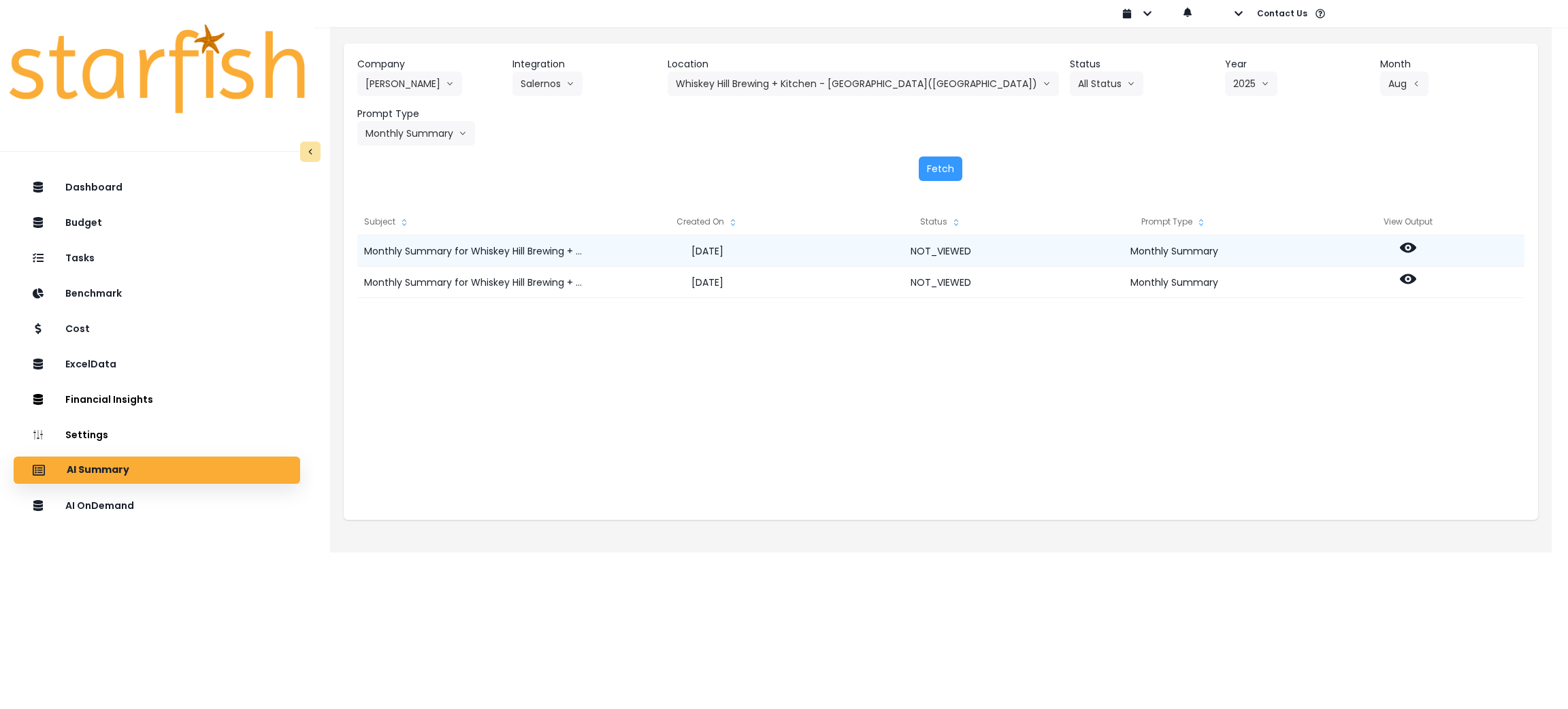
click at [1393, 240] on div at bounding box center [1408, 251] width 234 height 31
click at [1419, 248] on div at bounding box center [1408, 251] width 234 height 31
click at [1408, 248] on circle at bounding box center [1408, 247] width 3 height 3
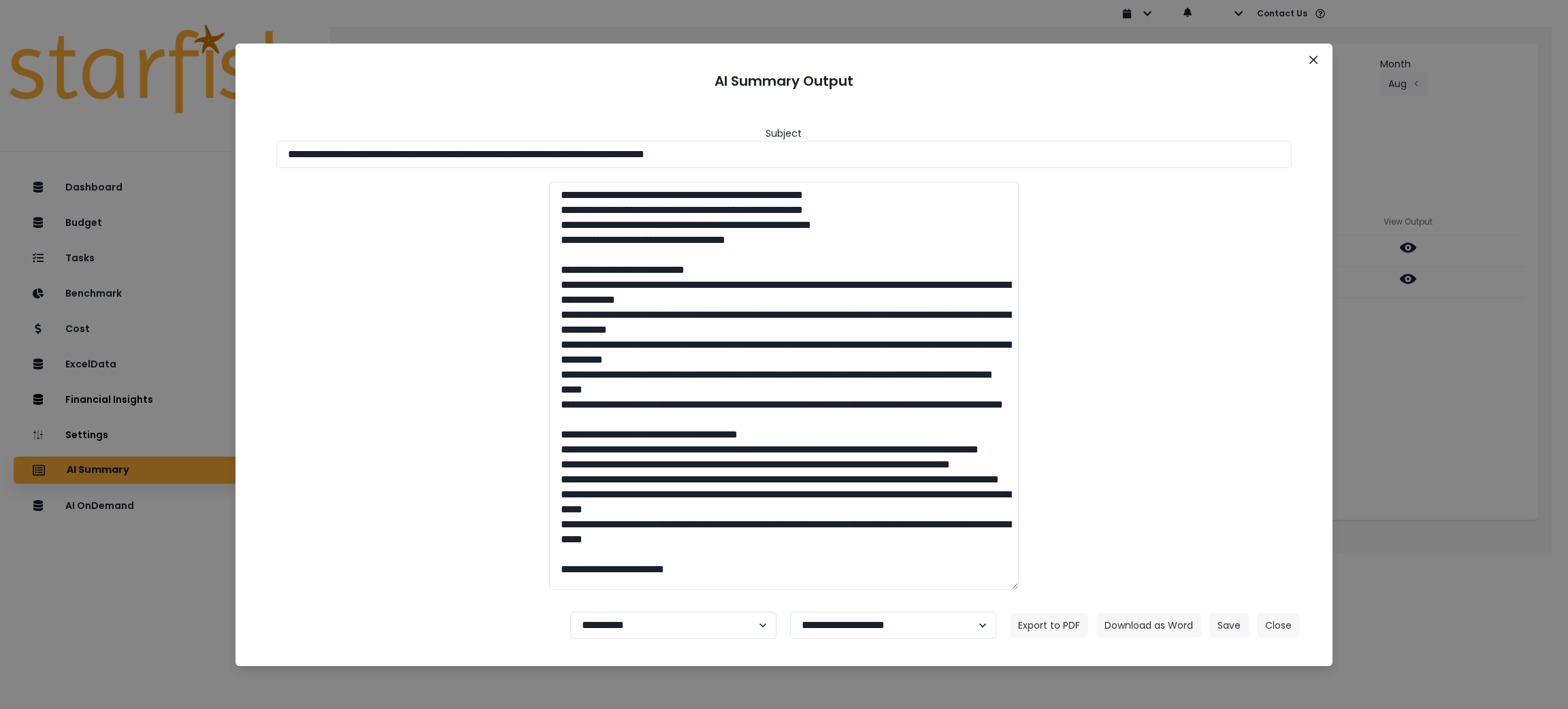
drag, startPoint x: 820, startPoint y: 154, endPoint x: 63, endPoint y: 165, distance: 757.1
click at [13, 131] on div "**********" at bounding box center [784, 354] width 1568 height 709
click at [1123, 627] on button "Download as Word" at bounding box center [1148, 626] width 105 height 25
click at [1450, 435] on div "**********" at bounding box center [784, 354] width 1568 height 709
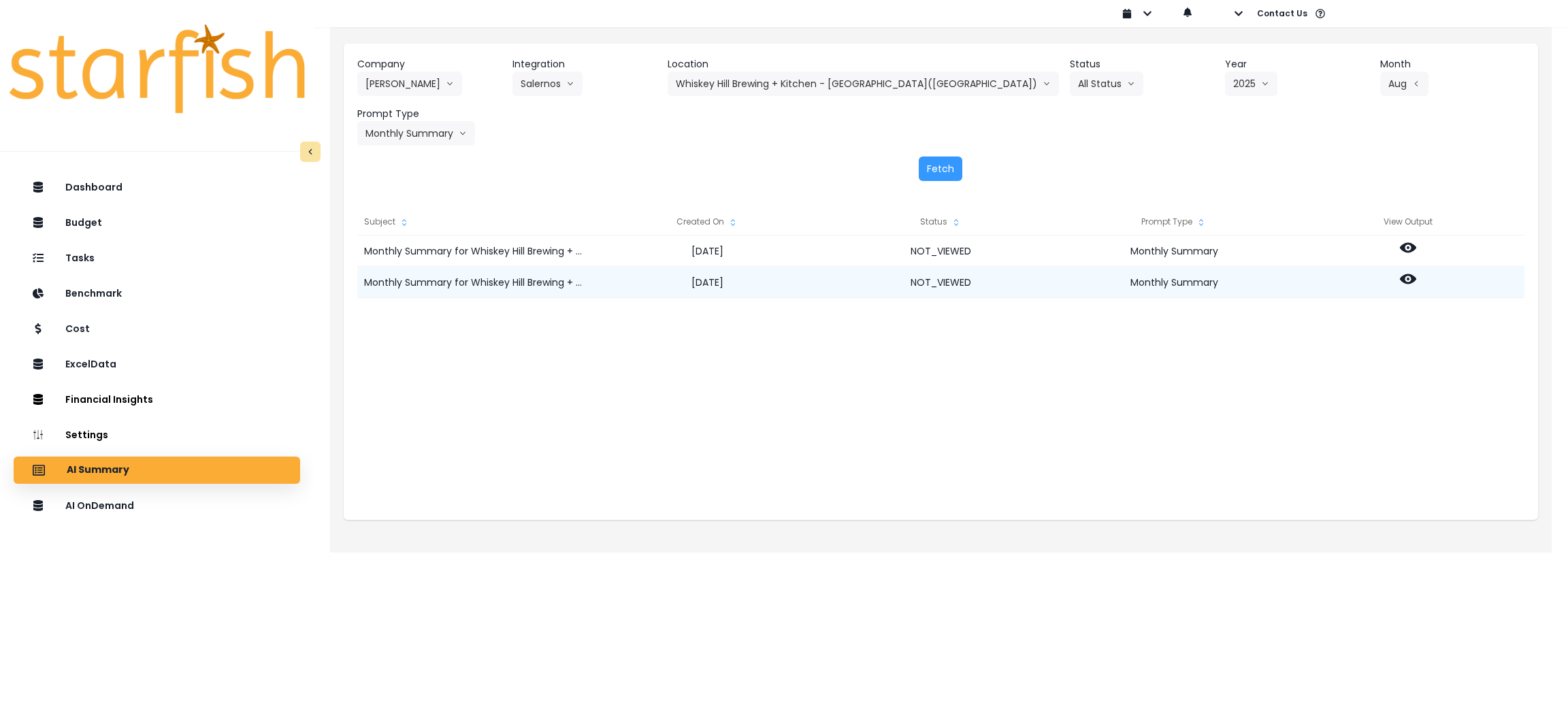
click at [1407, 275] on icon at bounding box center [1408, 280] width 16 height 10
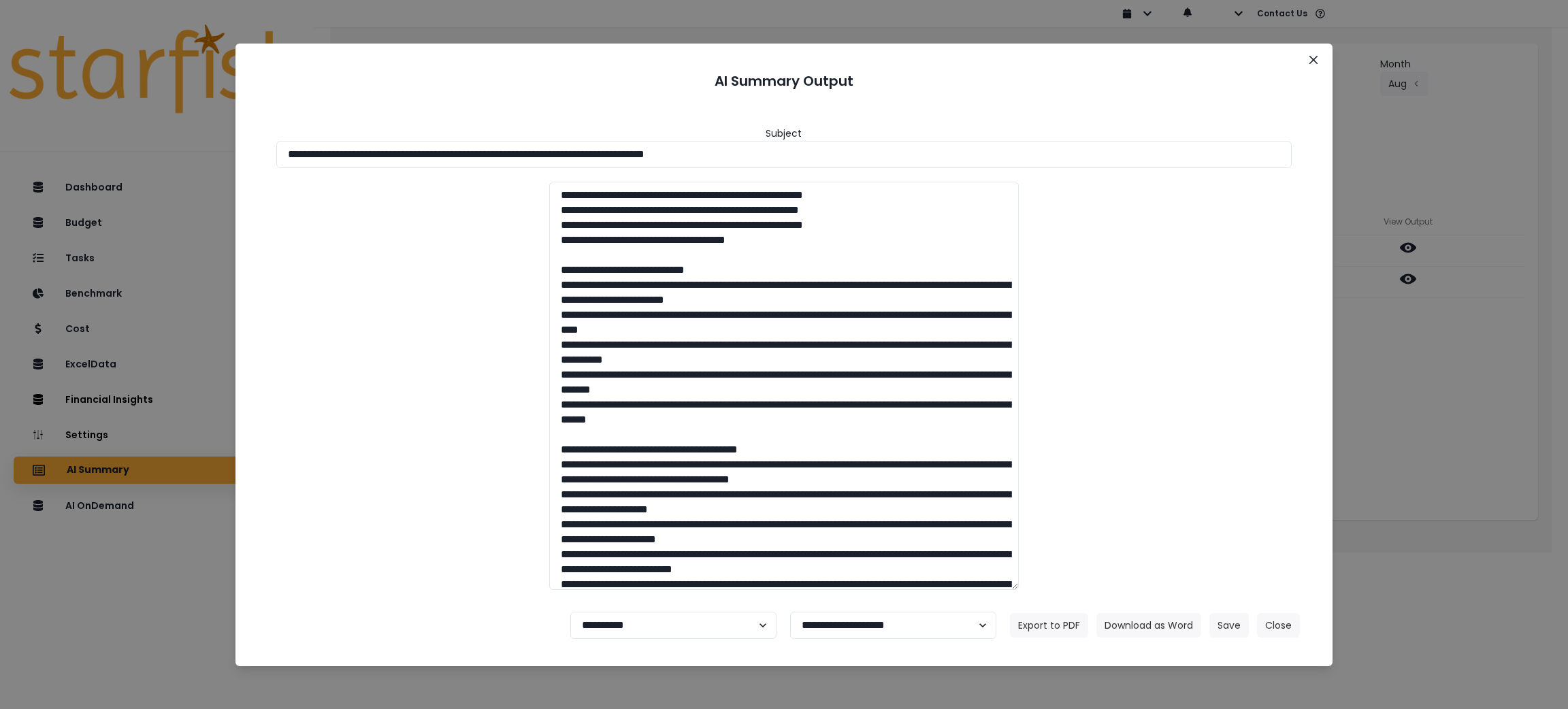
drag, startPoint x: 859, startPoint y: 145, endPoint x: 26, endPoint y: 142, distance: 833.0
click at [38, 146] on div "**********" at bounding box center [784, 354] width 1568 height 709
click at [1179, 621] on button "Download as Word" at bounding box center [1148, 626] width 105 height 25
click at [1276, 618] on button "Close" at bounding box center [1278, 626] width 43 height 25
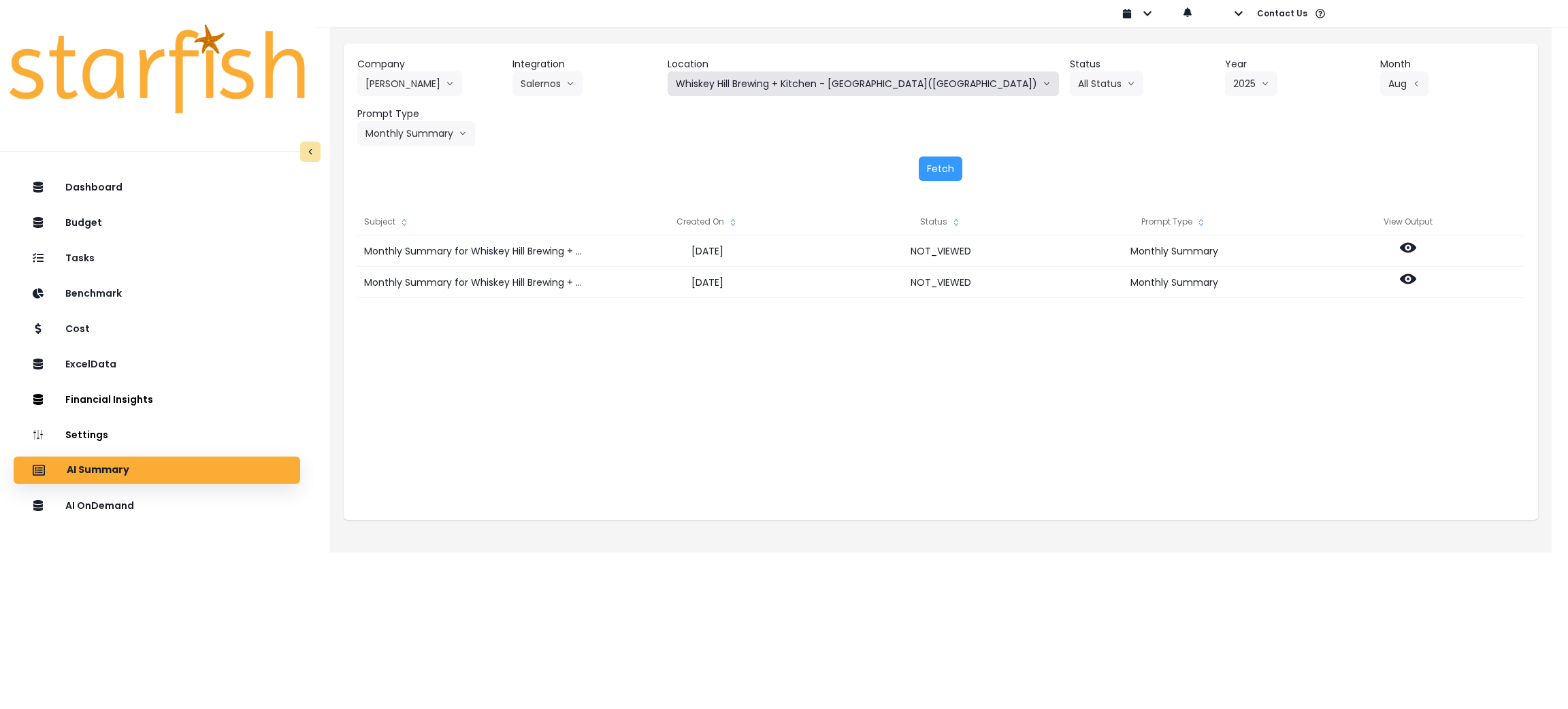
click at [842, 76] on button "Whiskey Hill Brewing + Kitchen - [GEOGRAPHIC_DATA]([GEOGRAPHIC_DATA])" at bounding box center [863, 84] width 391 height 25
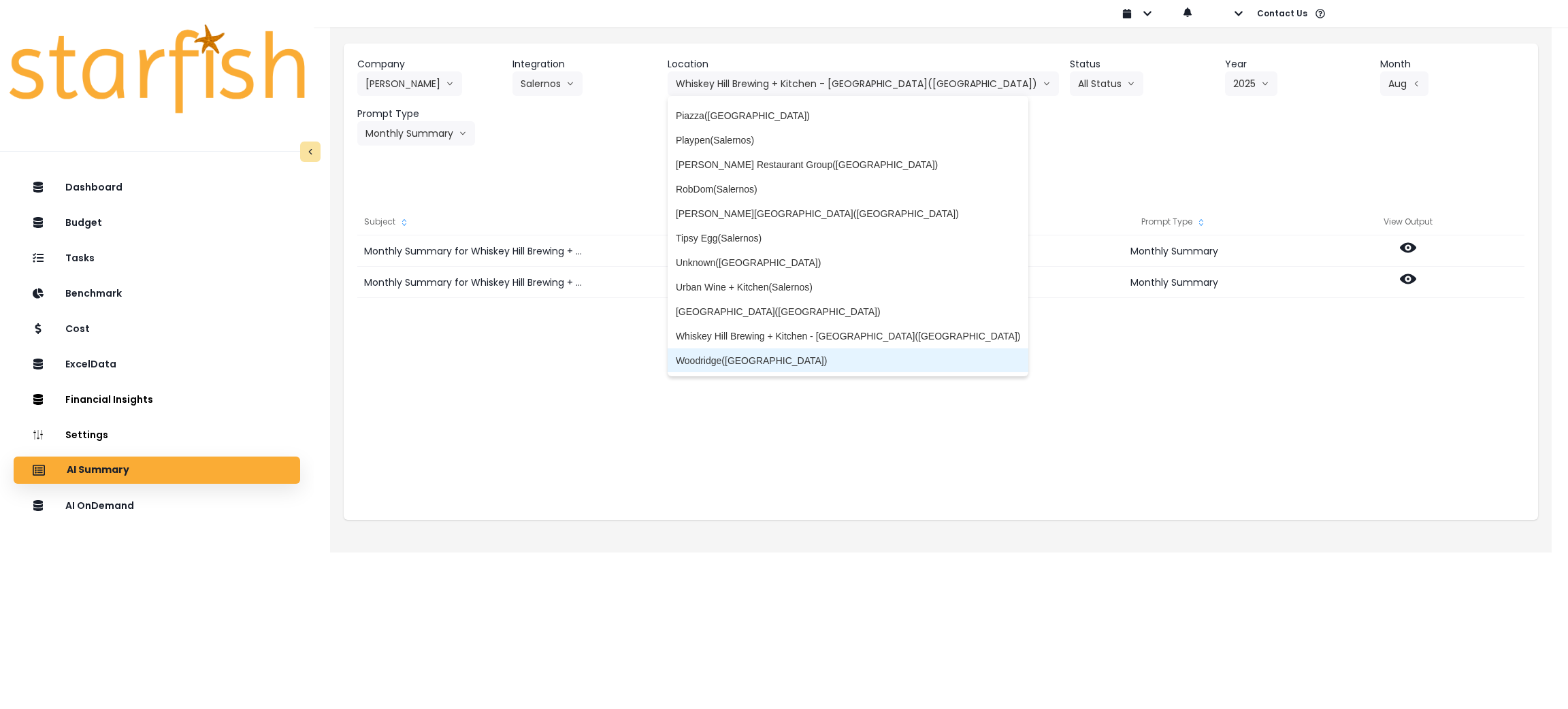
click at [764, 369] on li "Woodridge([GEOGRAPHIC_DATA])" at bounding box center [848, 361] width 361 height 25
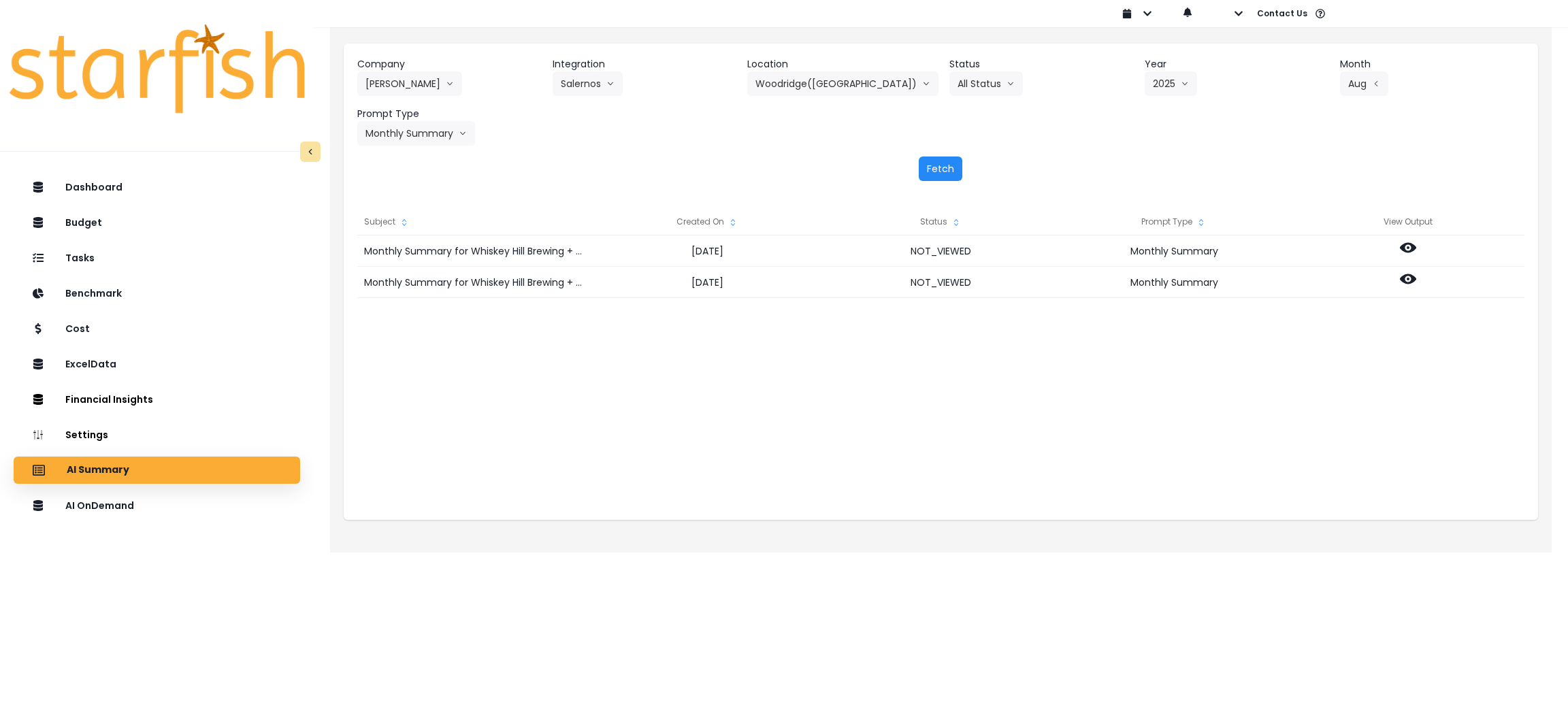
click at [936, 165] on button "Fetch" at bounding box center [940, 169] width 44 height 25
click at [827, 350] on div "Monthly Summary for Woodridge([GEOGRAPHIC_DATA]) for [DATE] [DATE] NOT_VIEWED M…" at bounding box center [941, 371] width 1167 height 272
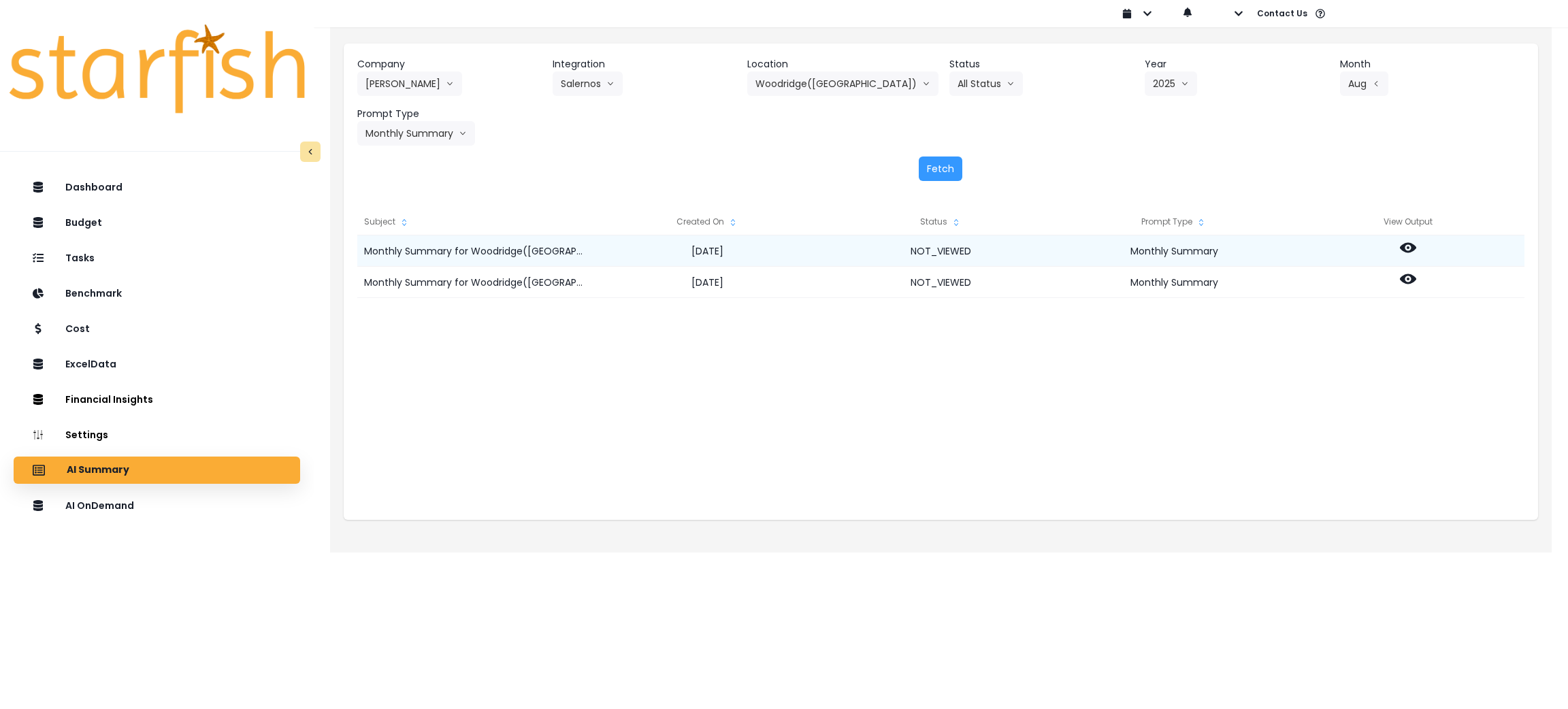
click at [1406, 249] on icon at bounding box center [1408, 247] width 16 height 16
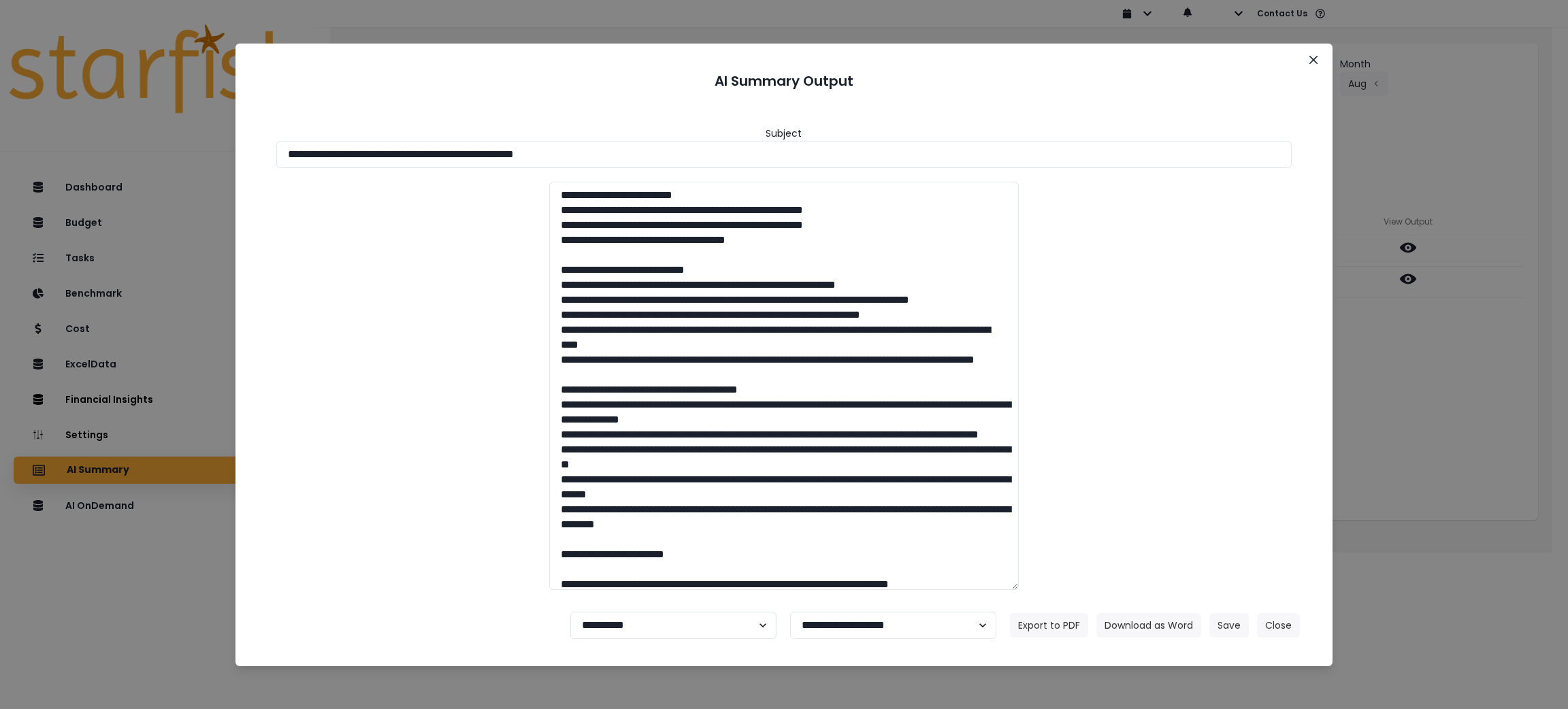
drag, startPoint x: 650, startPoint y: 158, endPoint x: 0, endPoint y: 106, distance: 652.1
click at [0, 106] on div "**********" at bounding box center [784, 354] width 1568 height 709
click at [1166, 623] on button "Download as Word" at bounding box center [1148, 626] width 105 height 25
drag, startPoint x: 1432, startPoint y: 449, endPoint x: 1432, endPoint y: 407, distance: 42.0
click at [1432, 449] on div "**********" at bounding box center [784, 354] width 1568 height 709
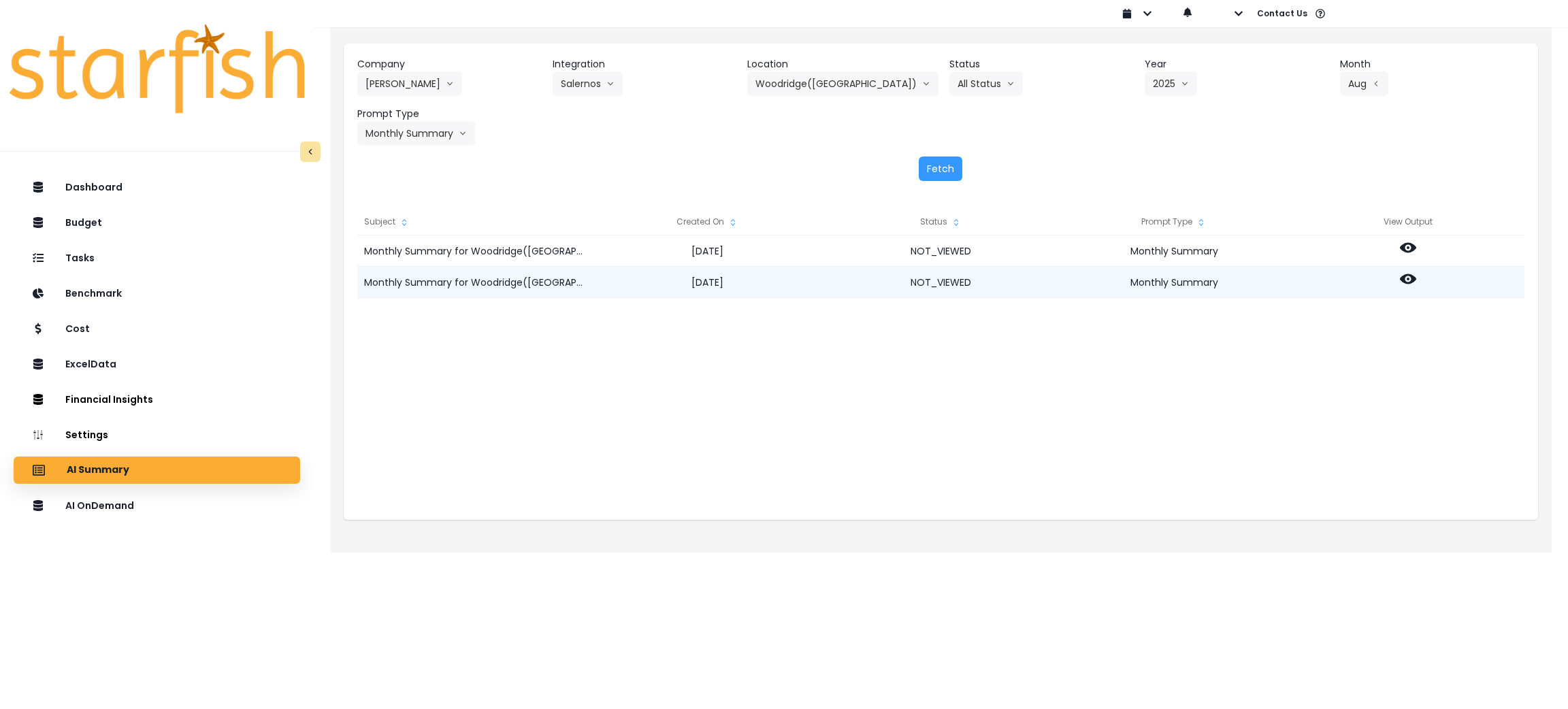
click at [1403, 281] on icon at bounding box center [1408, 280] width 16 height 10
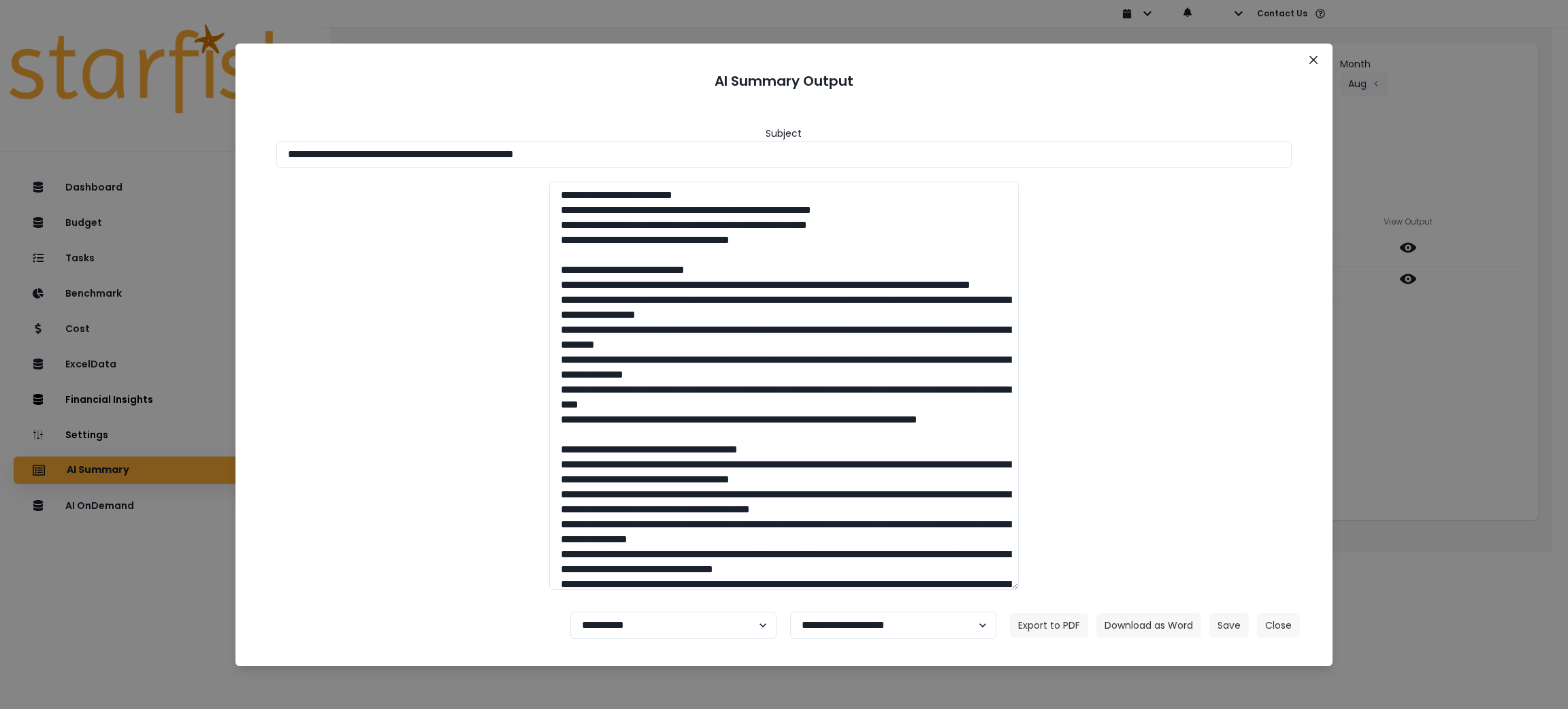
drag, startPoint x: 652, startPoint y: 150, endPoint x: 0, endPoint y: 150, distance: 652.0
click at [0, 150] on div "**********" at bounding box center [784, 354] width 1568 height 709
click at [1125, 631] on button "Download as Word" at bounding box center [1148, 626] width 105 height 25
